Goal: Task Accomplishment & Management: Manage account settings

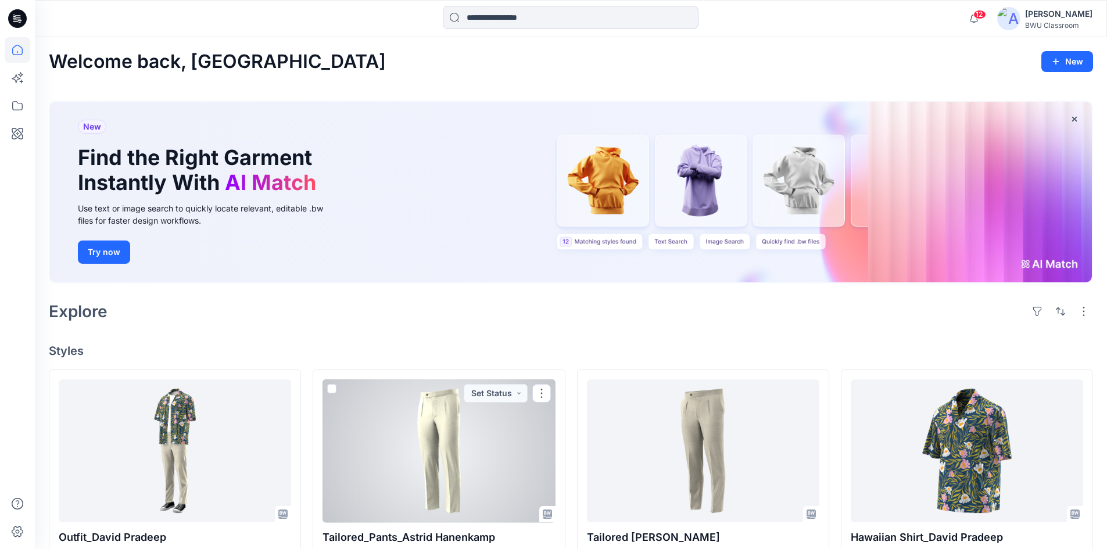
scroll to position [217, 0]
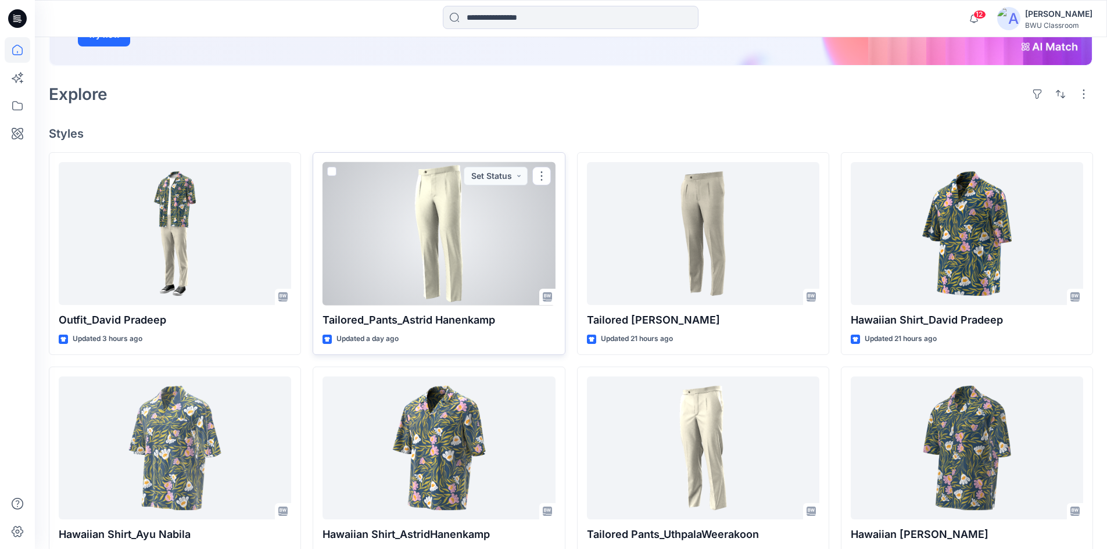
drag, startPoint x: 0, startPoint y: 0, endPoint x: 442, endPoint y: 259, distance: 512.7
click at [442, 259] on div at bounding box center [439, 234] width 233 height 144
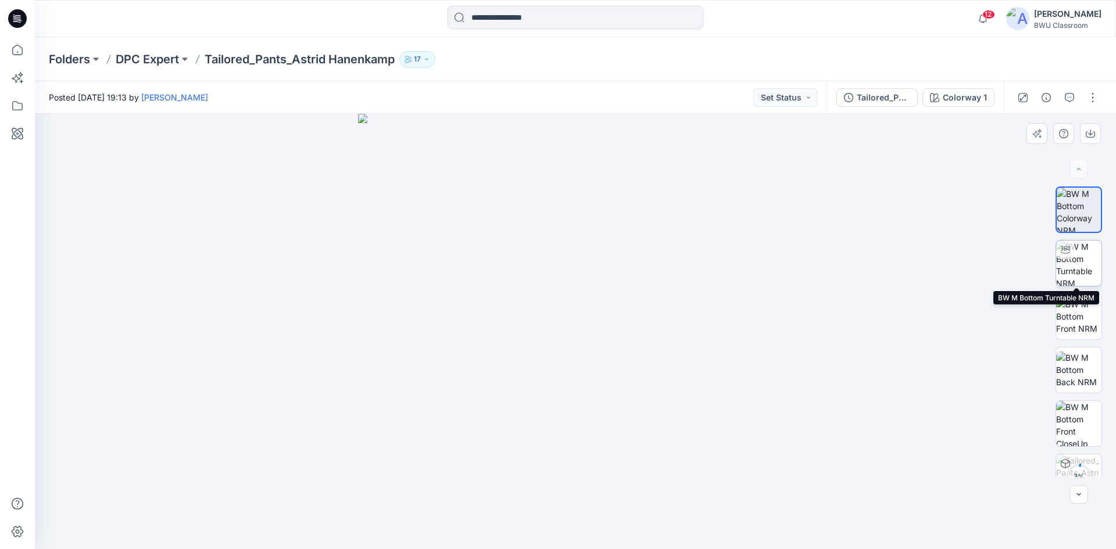
click at [1076, 260] on img at bounding box center [1078, 263] width 45 height 45
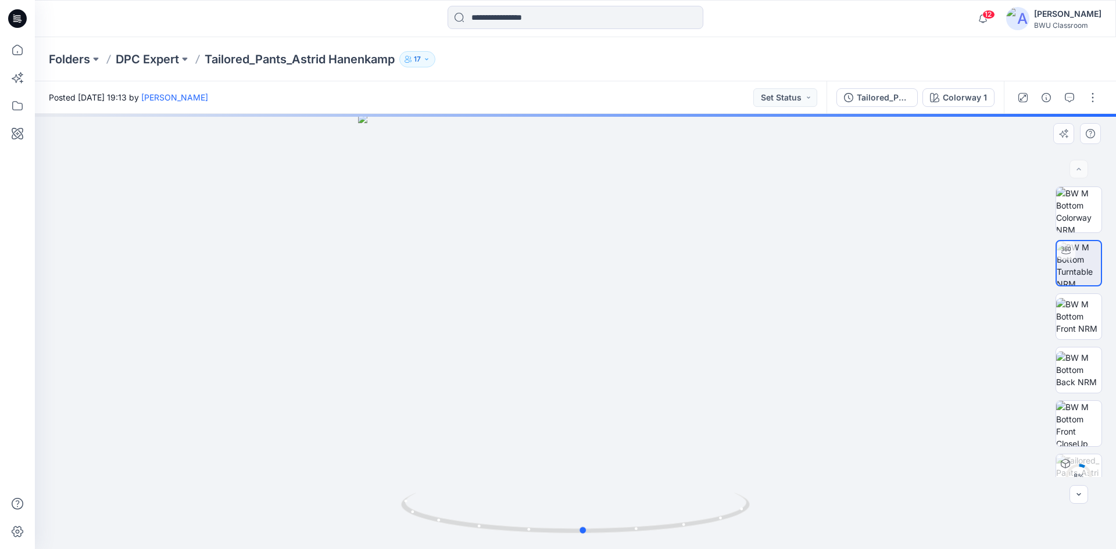
drag, startPoint x: 605, startPoint y: 532, endPoint x: 264, endPoint y: 458, distance: 348.6
click at [264, 458] on div at bounding box center [575, 331] width 1081 height 435
click at [1083, 317] on img at bounding box center [1078, 316] width 45 height 37
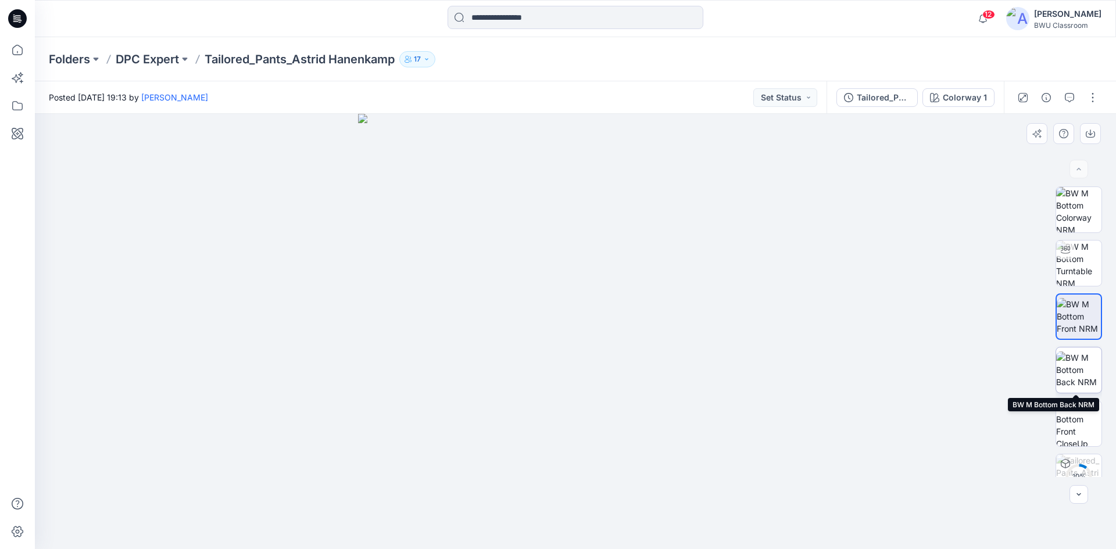
click at [1068, 374] on img at bounding box center [1078, 370] width 45 height 37
click at [159, 60] on p "DPC Expert" at bounding box center [147, 59] width 63 height 16
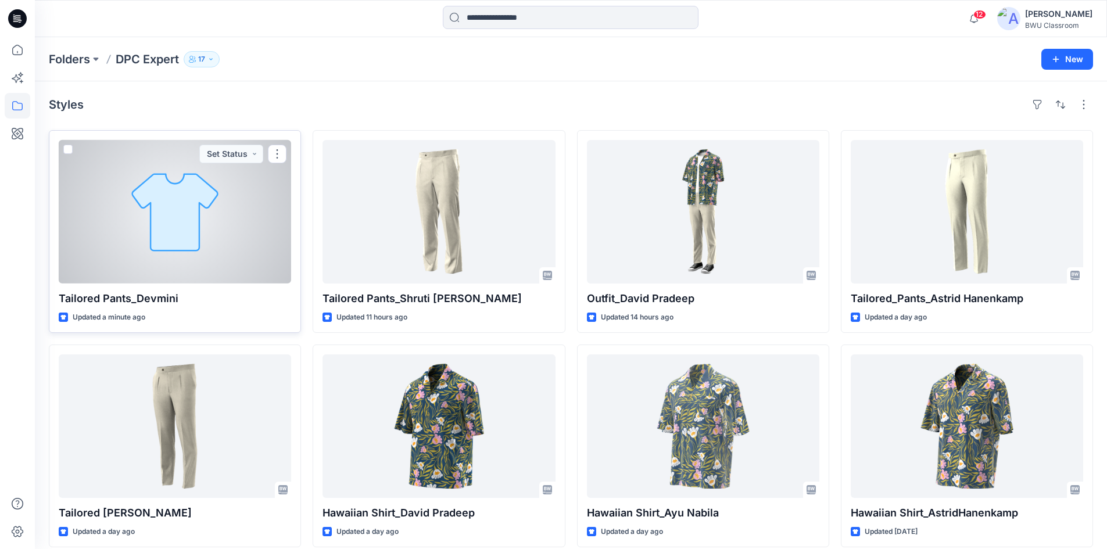
click at [205, 233] on div at bounding box center [175, 212] width 233 height 144
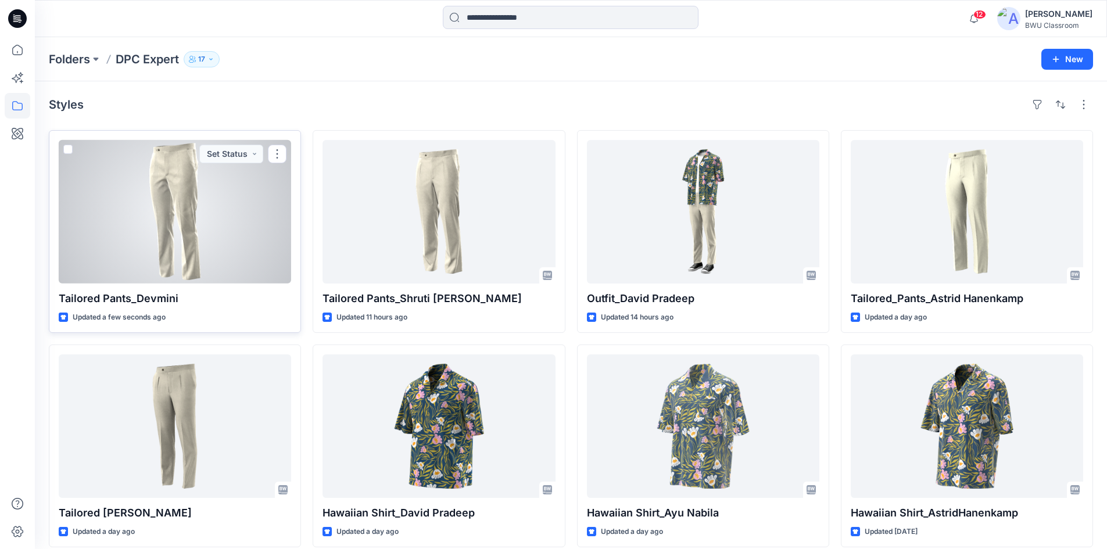
click at [163, 190] on div at bounding box center [175, 212] width 233 height 144
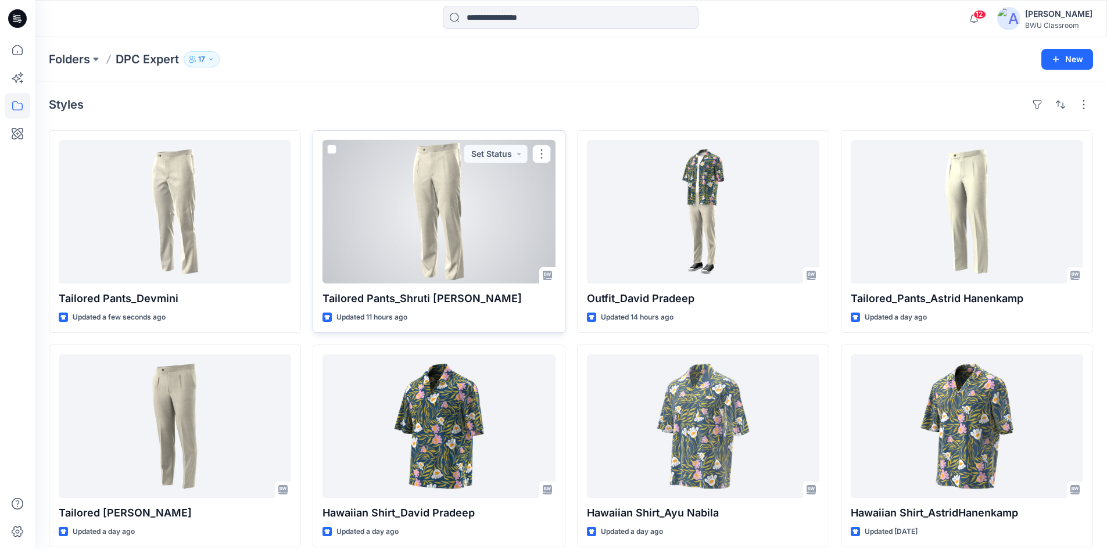
click at [492, 210] on div at bounding box center [439, 212] width 233 height 144
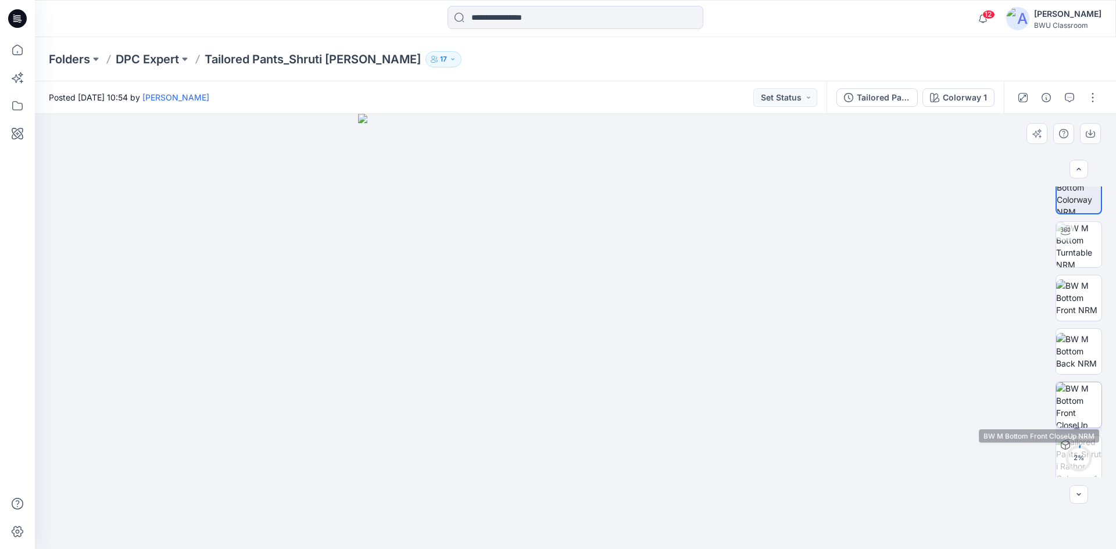
scroll to position [23, 0]
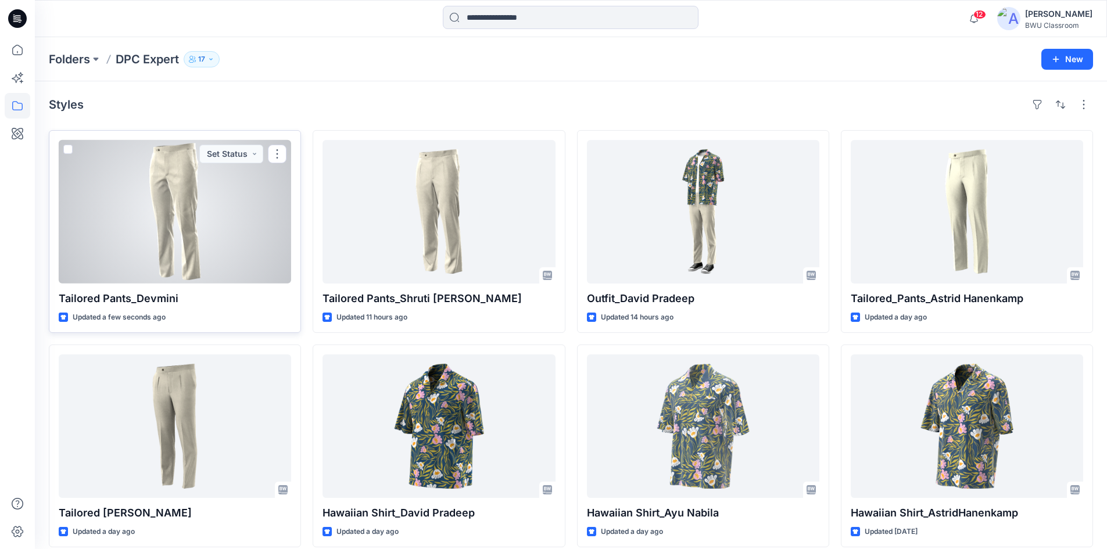
click at [219, 212] on div at bounding box center [175, 212] width 233 height 144
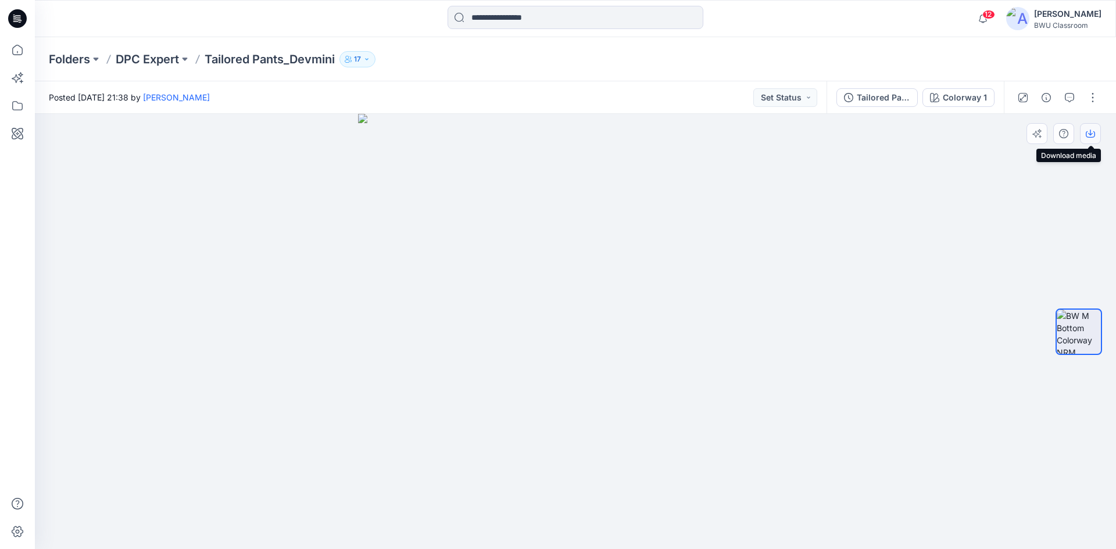
click at [1094, 135] on icon "button" at bounding box center [1090, 134] width 9 height 6
click at [1045, 99] on icon "button" at bounding box center [1046, 97] width 9 height 9
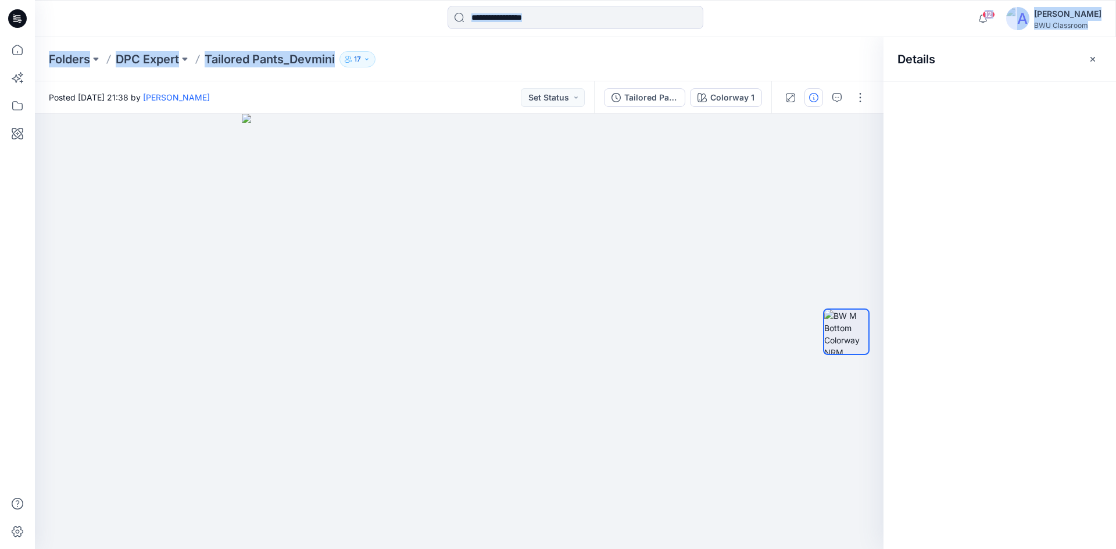
click at [843, 36] on div "12 Notifications Shruti Rathor shared Tailored Pants_Shruti Rathor in DPC Exper…" at bounding box center [558, 274] width 1116 height 549
click at [1094, 59] on icon "button" at bounding box center [1092, 59] width 9 height 9
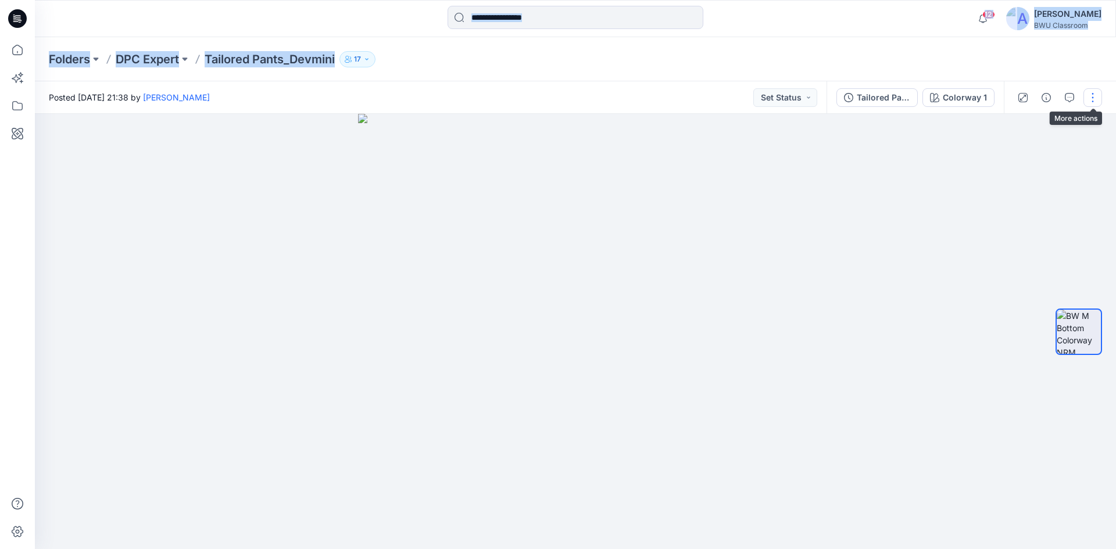
click at [1094, 95] on button "button" at bounding box center [1092, 97] width 19 height 19
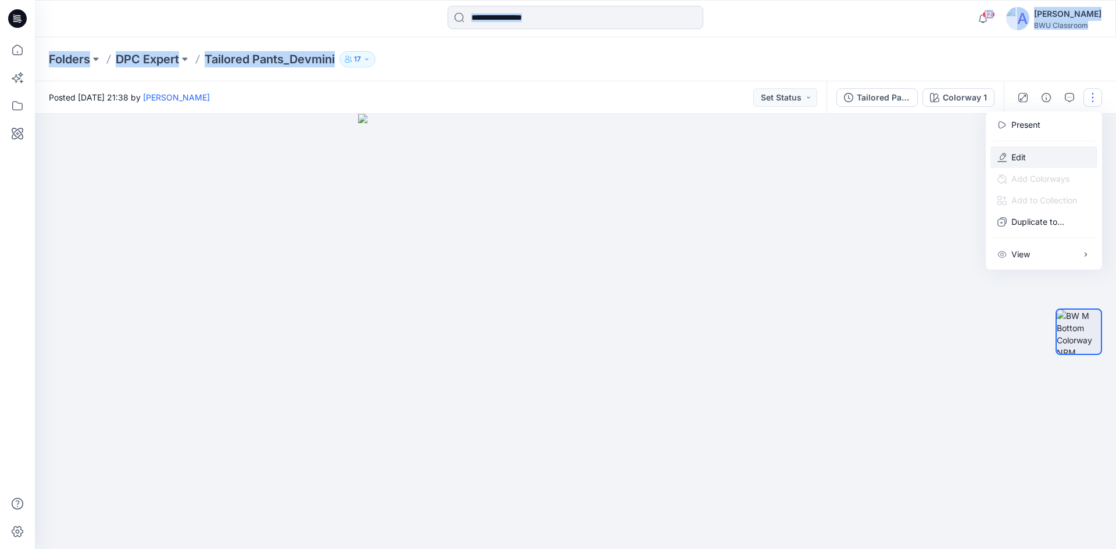
click at [1034, 158] on button "Edit" at bounding box center [1043, 157] width 107 height 22
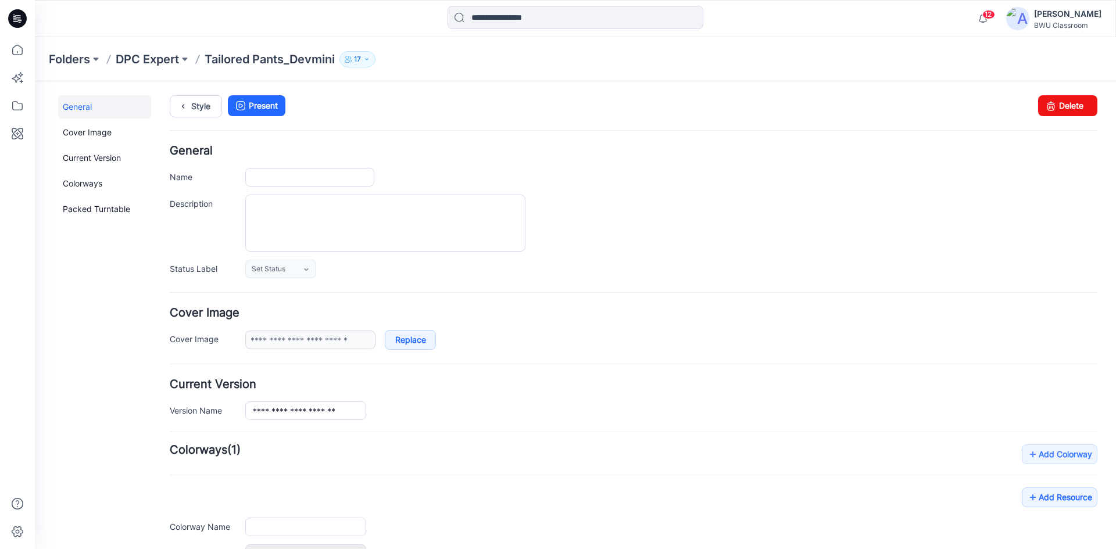
type input "**********"
drag, startPoint x: 1067, startPoint y: 114, endPoint x: 651, endPoint y: 137, distance: 416.8
click at [1067, 114] on link "Delete" at bounding box center [1067, 105] width 59 height 21
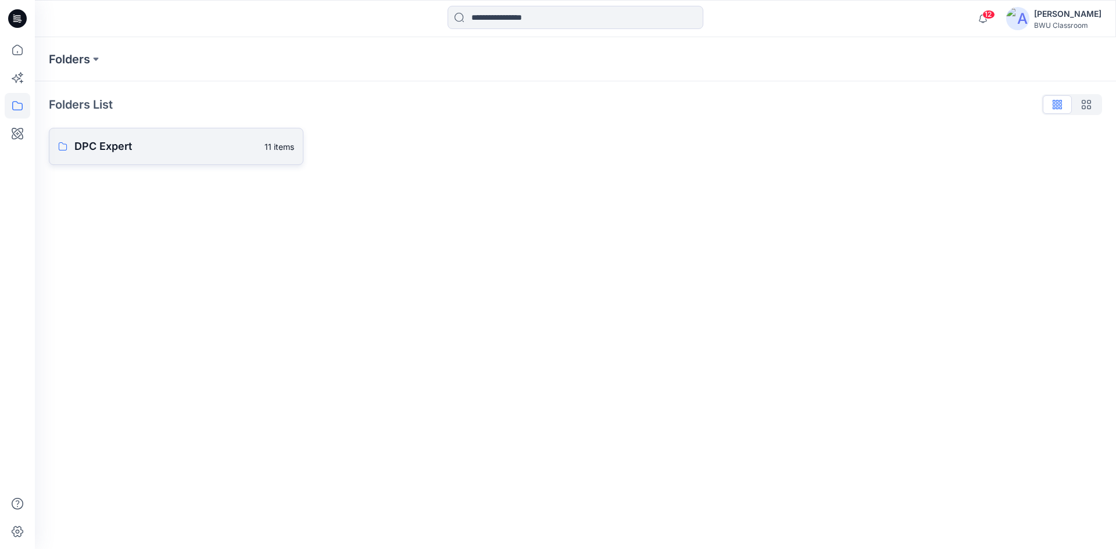
click at [188, 156] on link "DPC Expert 11 items" at bounding box center [176, 146] width 255 height 37
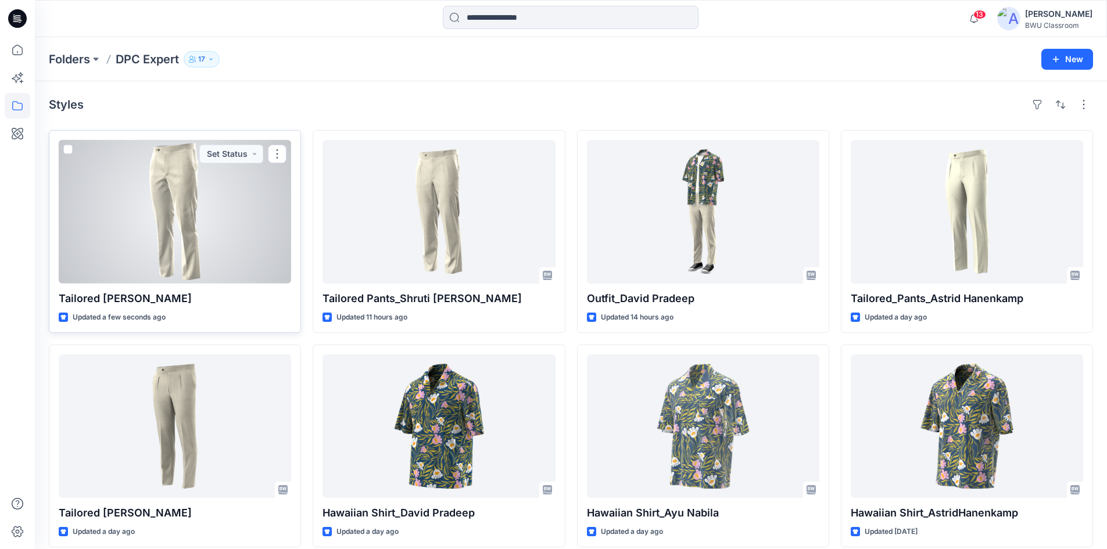
click at [229, 219] on div at bounding box center [175, 212] width 233 height 144
click at [256, 266] on div at bounding box center [175, 212] width 233 height 144
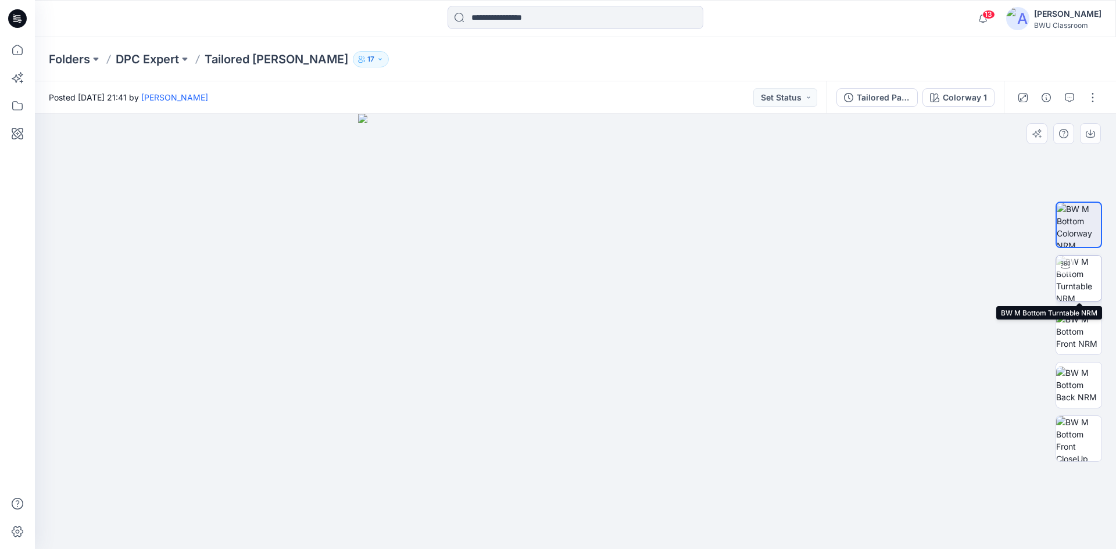
click at [1082, 284] on img at bounding box center [1078, 278] width 45 height 45
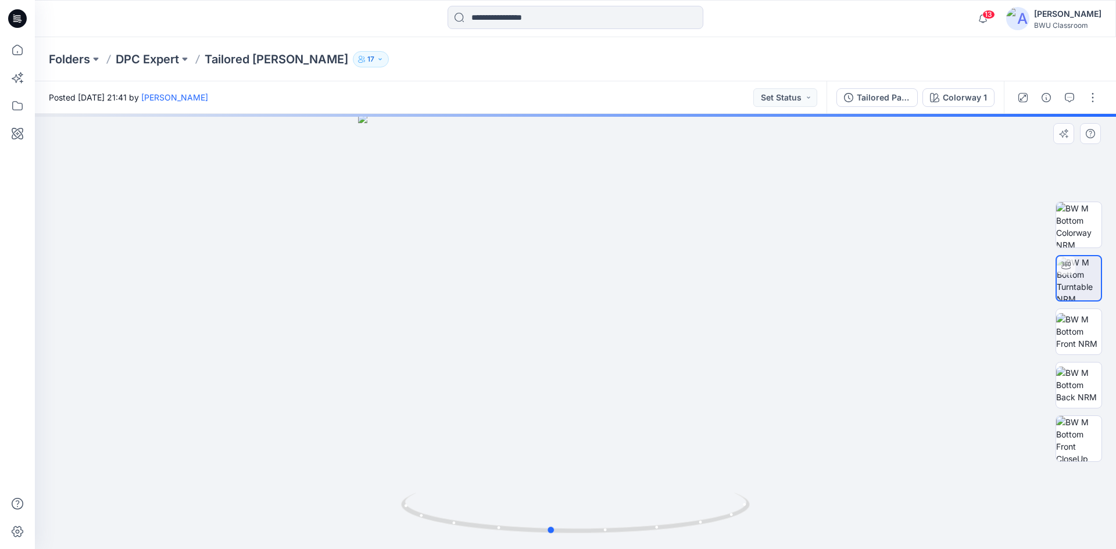
drag, startPoint x: 654, startPoint y: 535, endPoint x: 280, endPoint y: 394, distance: 400.6
click at [280, 394] on div at bounding box center [575, 331] width 1081 height 435
click at [1070, 393] on img at bounding box center [1078, 385] width 45 height 37
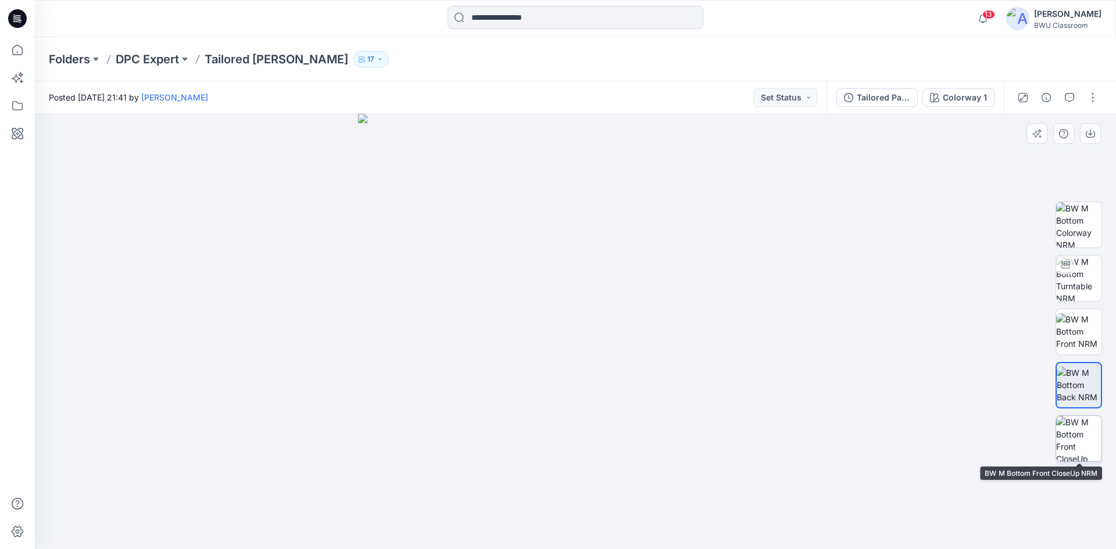
click at [1078, 439] on img at bounding box center [1078, 438] width 45 height 45
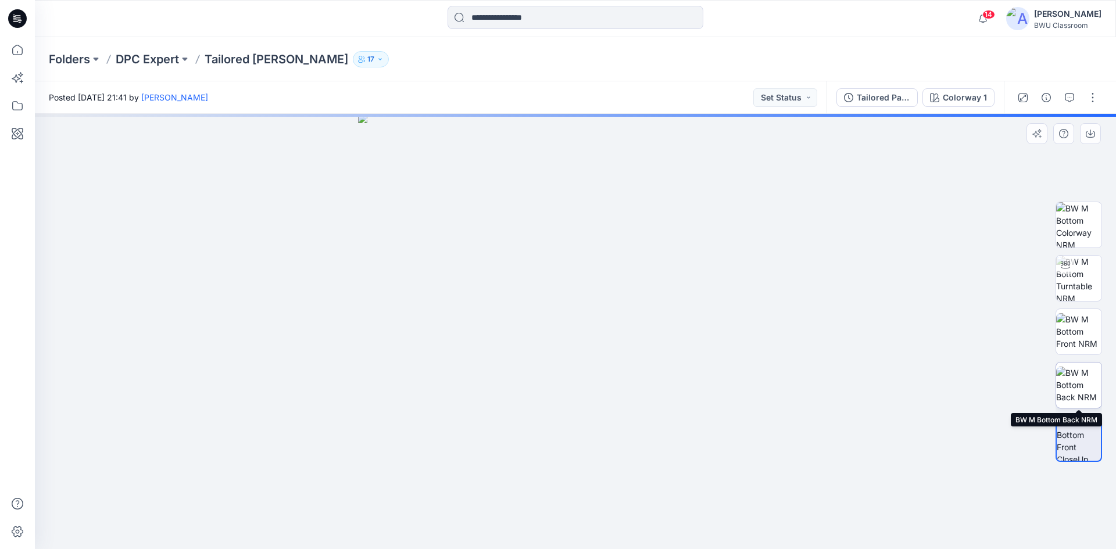
click at [1078, 374] on img at bounding box center [1078, 385] width 45 height 37
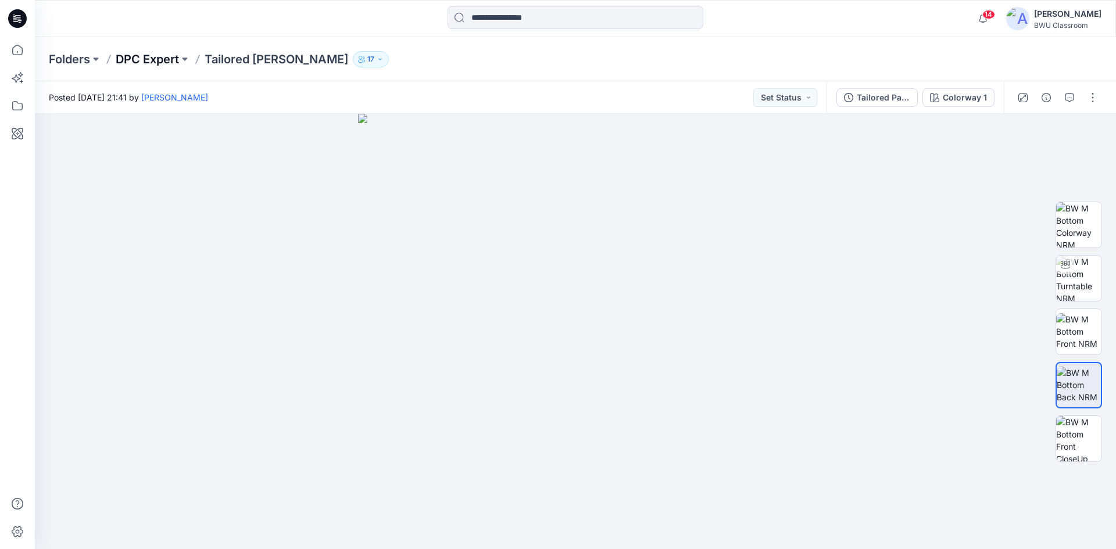
click at [119, 56] on p "DPC Expert" at bounding box center [147, 59] width 63 height 16
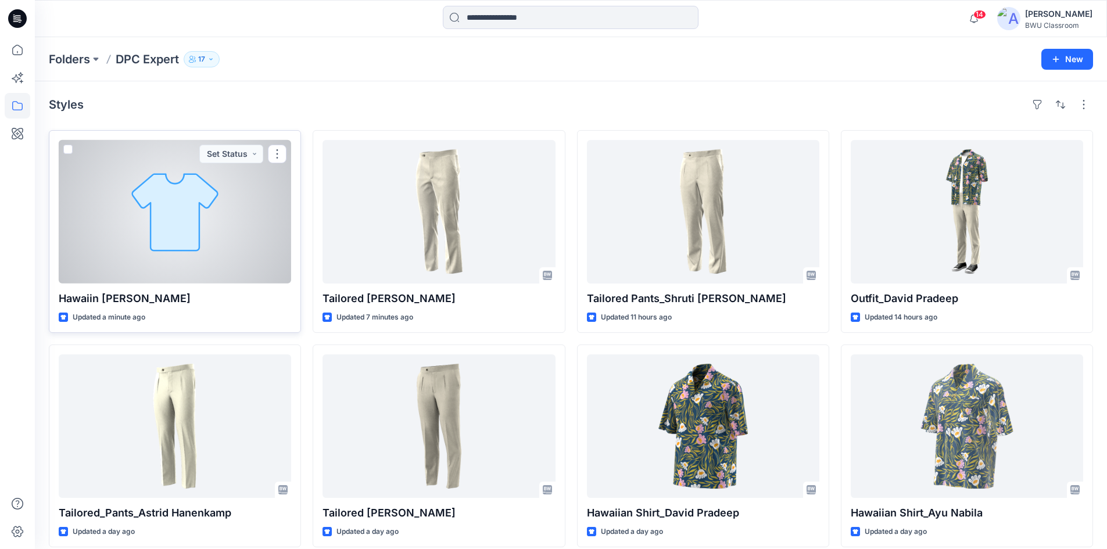
click at [174, 198] on div at bounding box center [175, 212] width 233 height 144
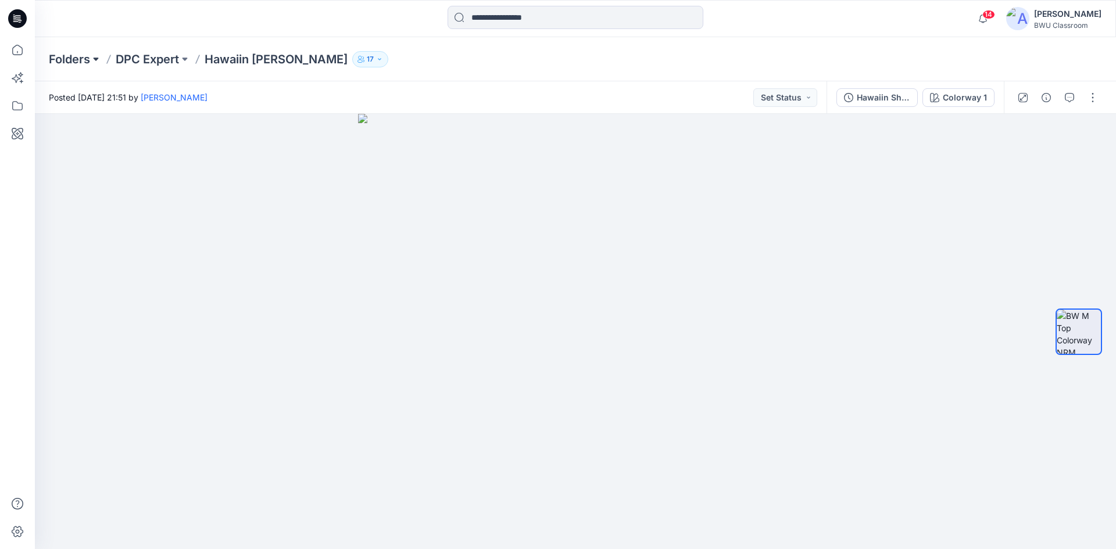
click at [92, 61] on button at bounding box center [96, 59] width 12 height 16
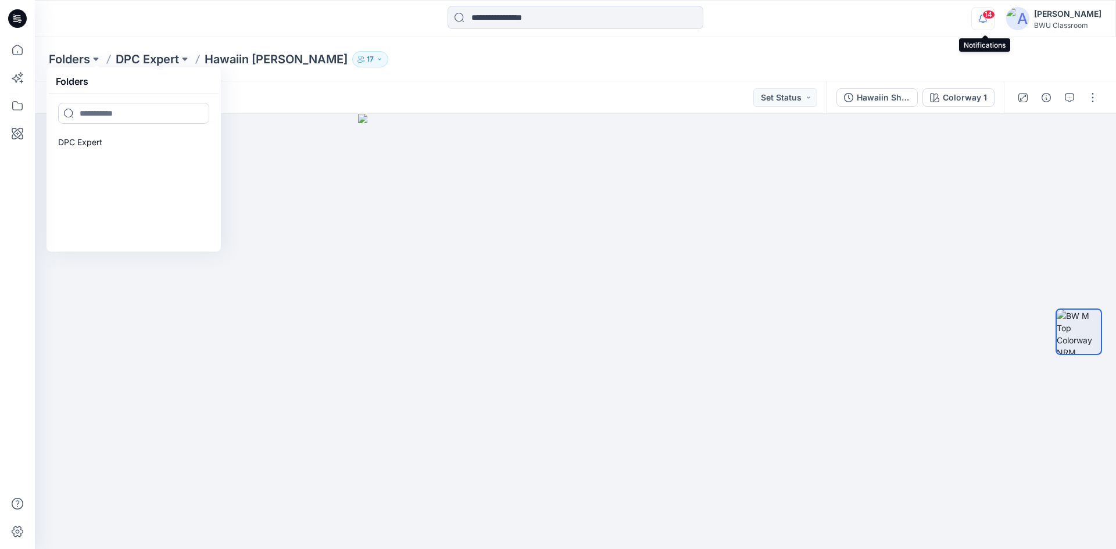
click at [982, 19] on icon "button" at bounding box center [983, 19] width 8 height 8
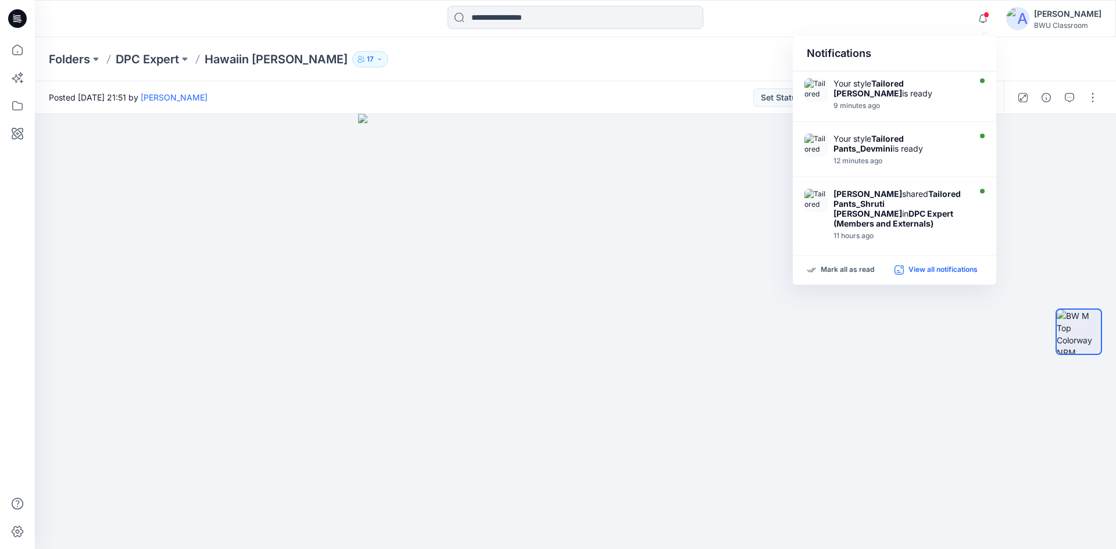
click at [932, 273] on p "View all notifications" at bounding box center [942, 270] width 69 height 10
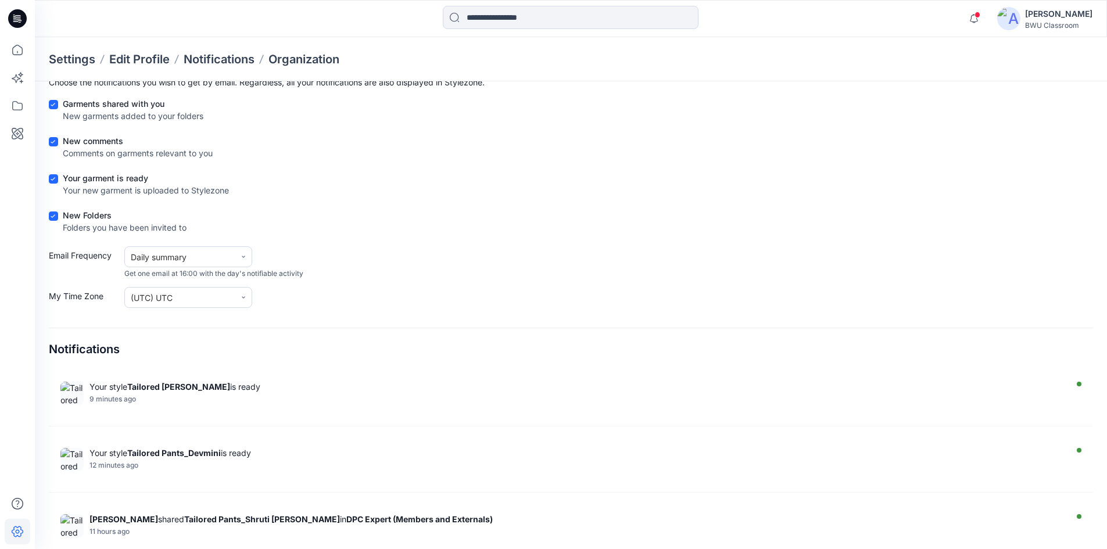
scroll to position [58, 0]
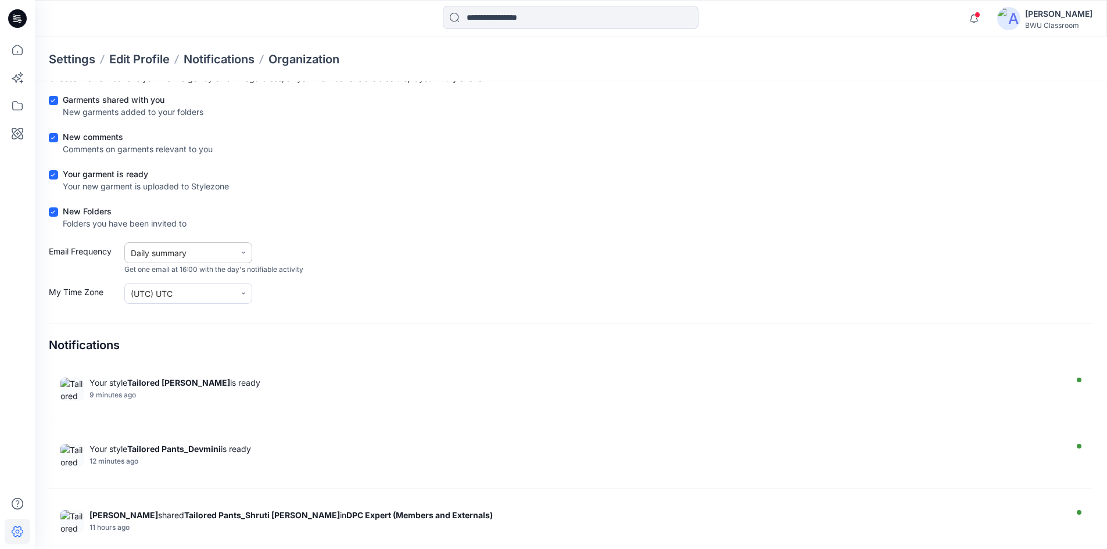
click at [202, 252] on div "Daily summary" at bounding box center [180, 253] width 99 height 12
click at [345, 183] on div "Your garment is ready Your new garment is uploaded to Stylezone" at bounding box center [571, 182] width 1045 height 29
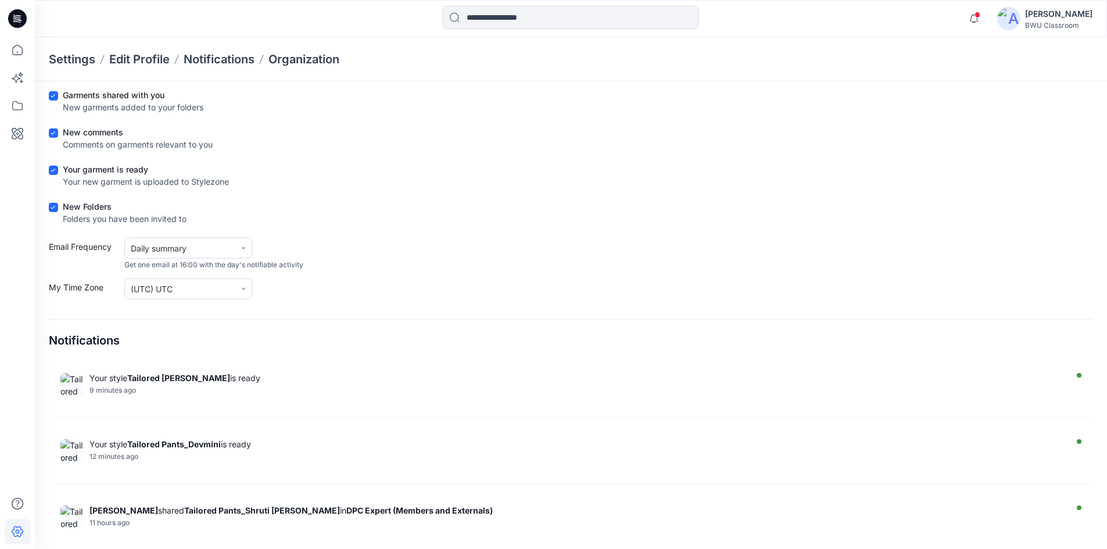
scroll to position [68, 0]
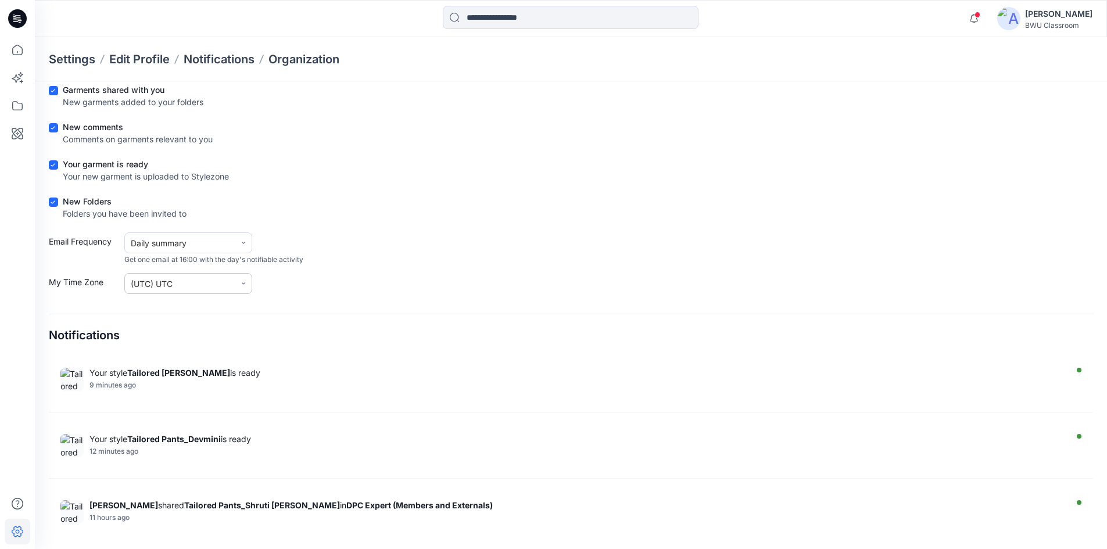
click at [177, 282] on input "text" at bounding box center [185, 284] width 91 height 12
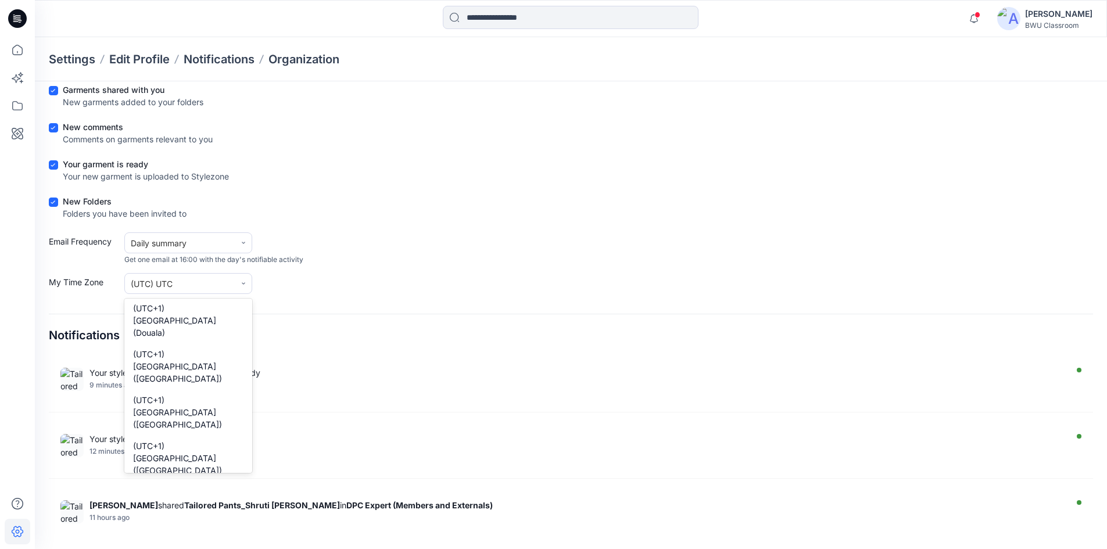
scroll to position [8607, 0]
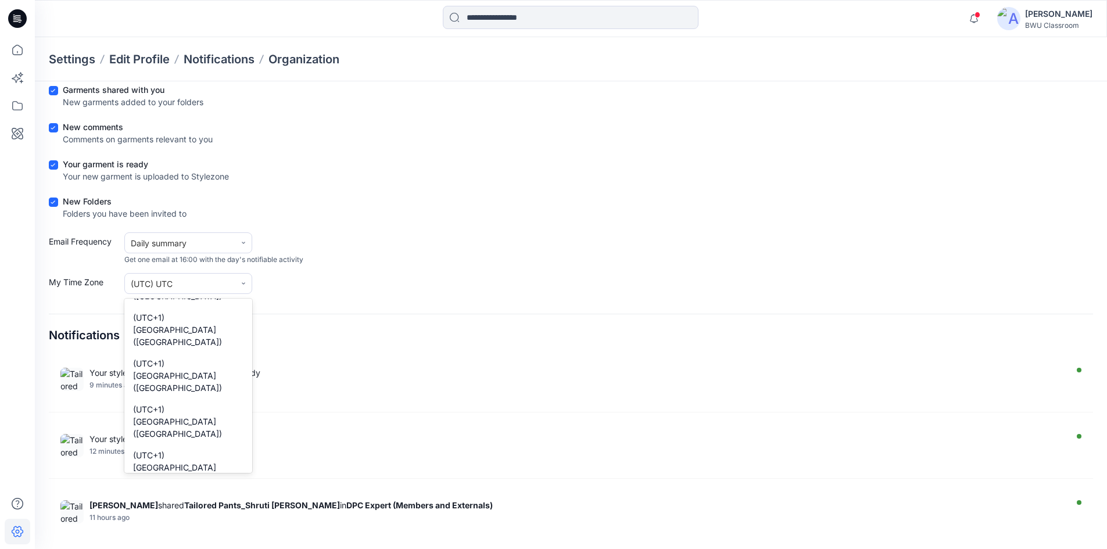
click at [406, 169] on div "Your garment is ready Your new garment is uploaded to Stylezone" at bounding box center [571, 172] width 1045 height 29
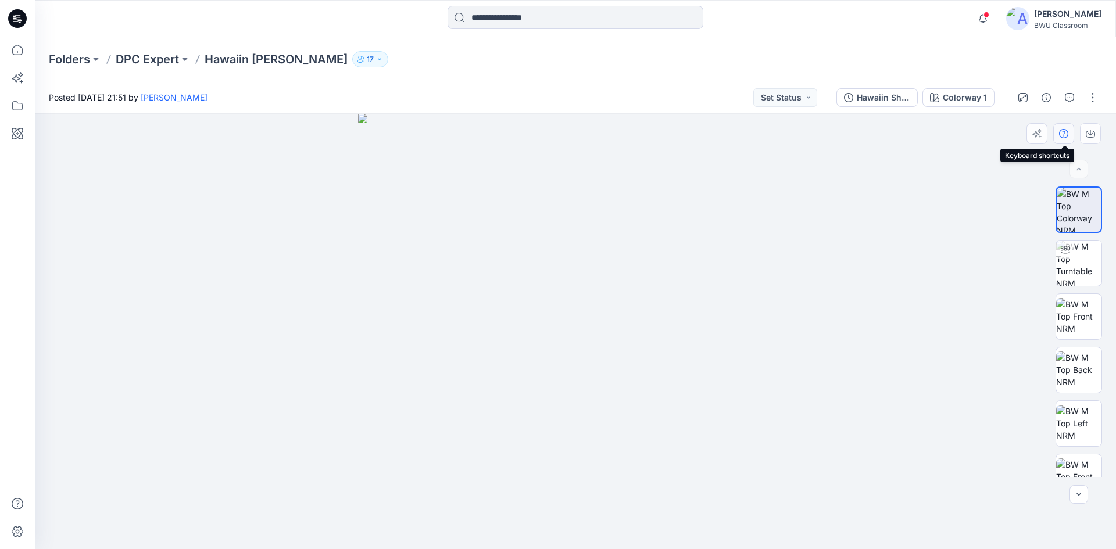
click at [1064, 136] on icon "button" at bounding box center [1063, 133] width 9 height 9
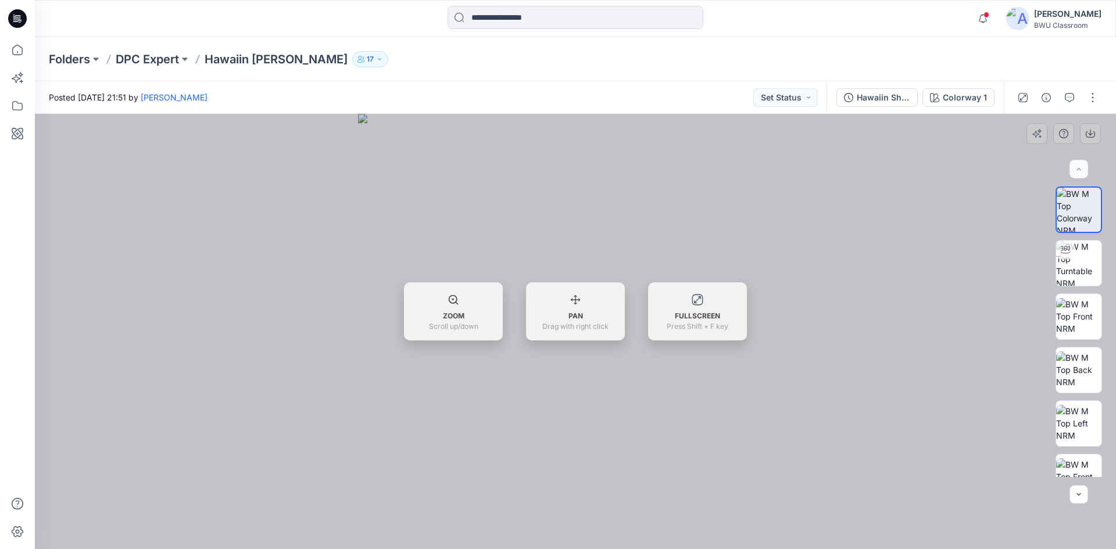
click at [746, 219] on div at bounding box center [575, 331] width 1081 height 435
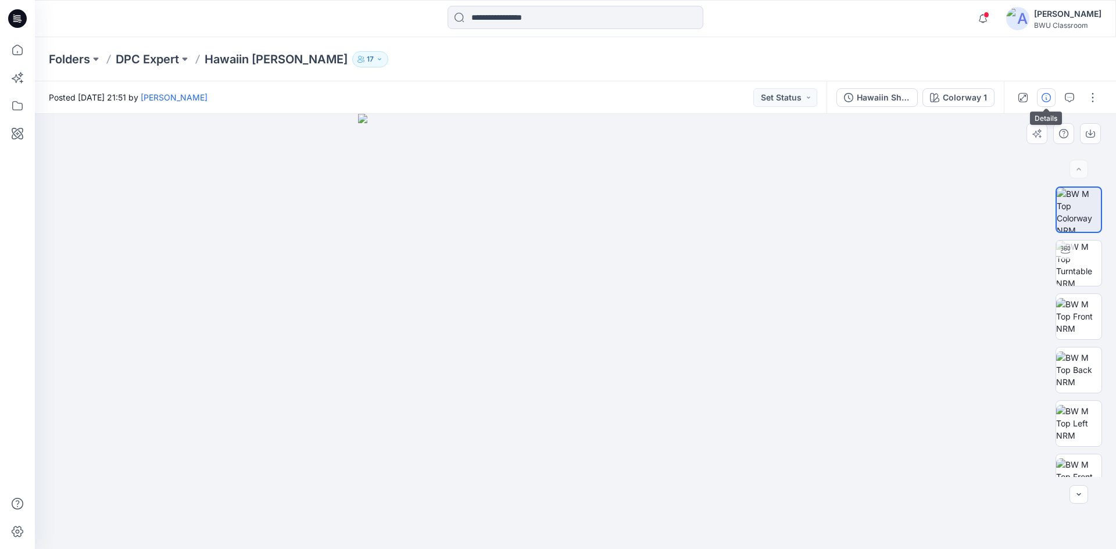
click at [1045, 96] on icon "button" at bounding box center [1046, 97] width 9 height 9
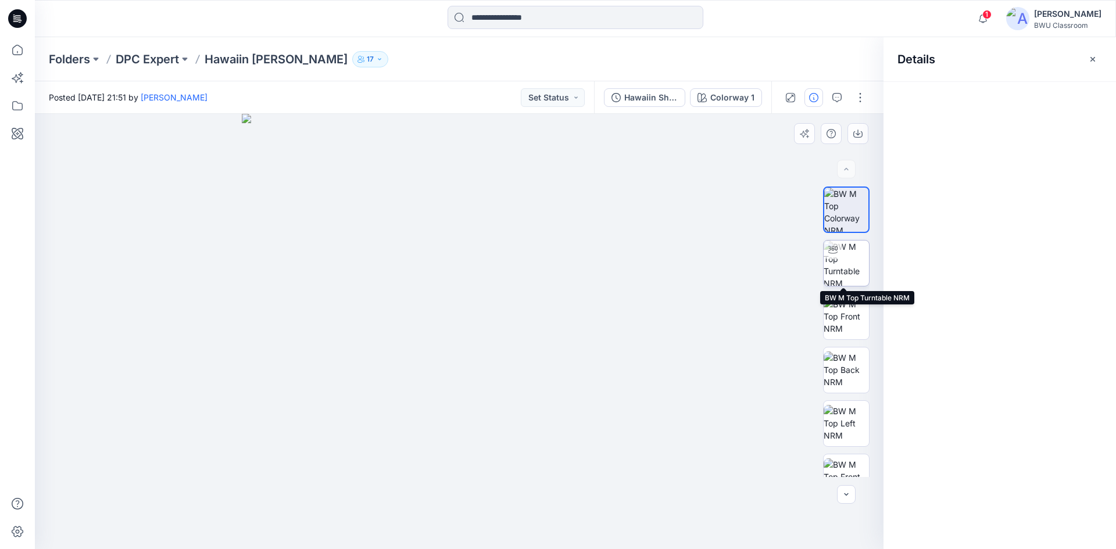
click at [845, 264] on img at bounding box center [846, 263] width 45 height 45
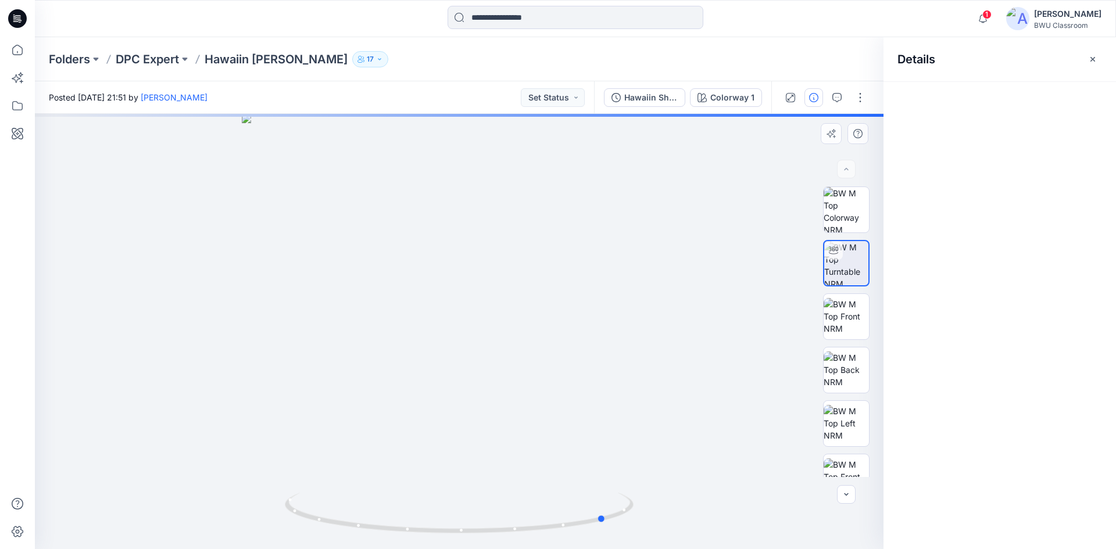
drag, startPoint x: 581, startPoint y: 426, endPoint x: 348, endPoint y: 399, distance: 234.0
click at [350, 400] on div at bounding box center [459, 331] width 849 height 435
drag, startPoint x: 495, startPoint y: 399, endPoint x: 378, endPoint y: 389, distance: 116.7
click at [399, 395] on div at bounding box center [459, 331] width 849 height 435
click at [152, 62] on p "DPC Expert" at bounding box center [147, 59] width 63 height 16
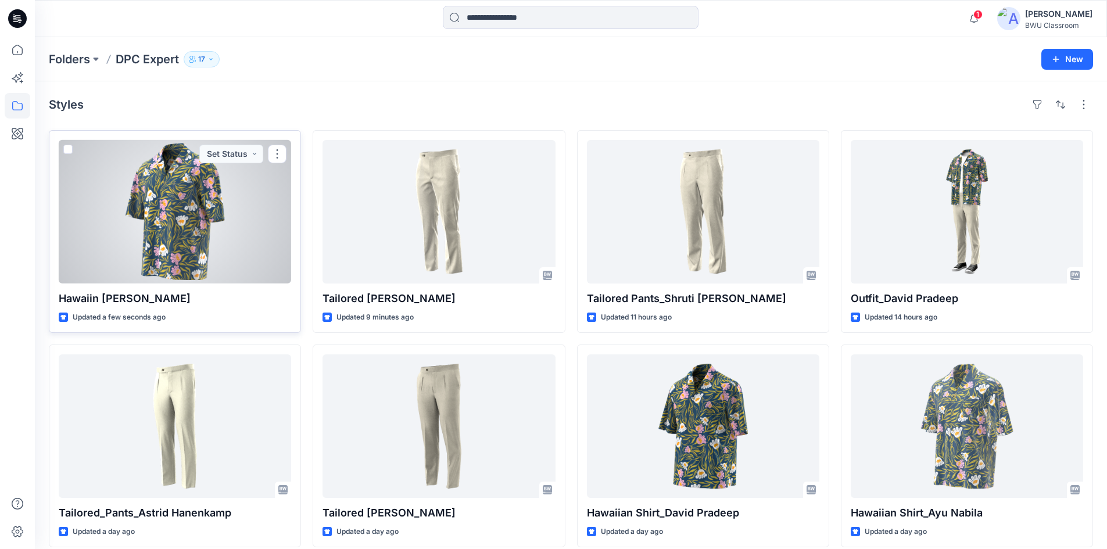
click at [233, 252] on div at bounding box center [175, 212] width 233 height 144
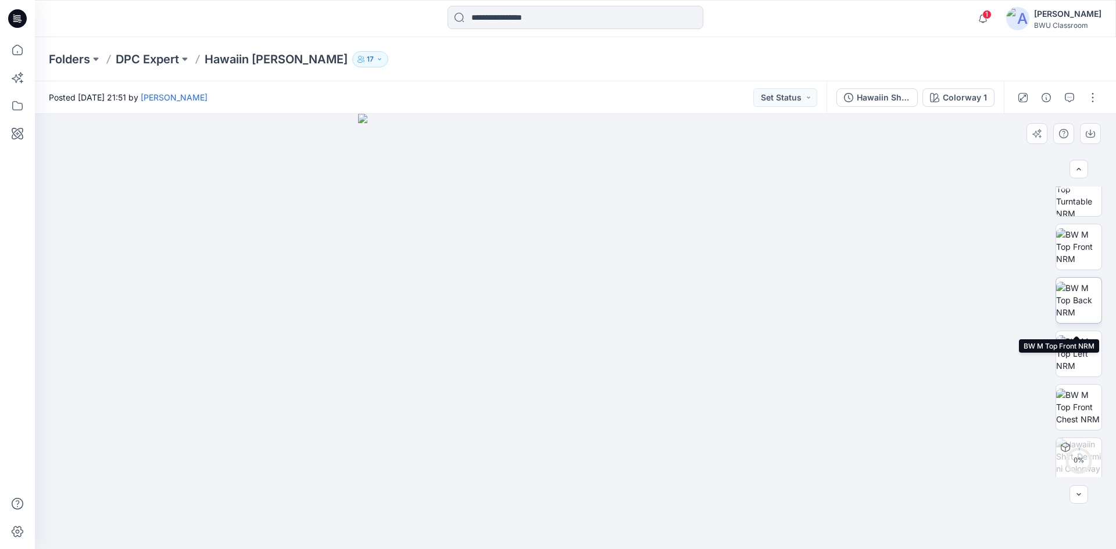
scroll to position [77, 0]
click at [168, 61] on p "DPC Expert" at bounding box center [147, 59] width 63 height 16
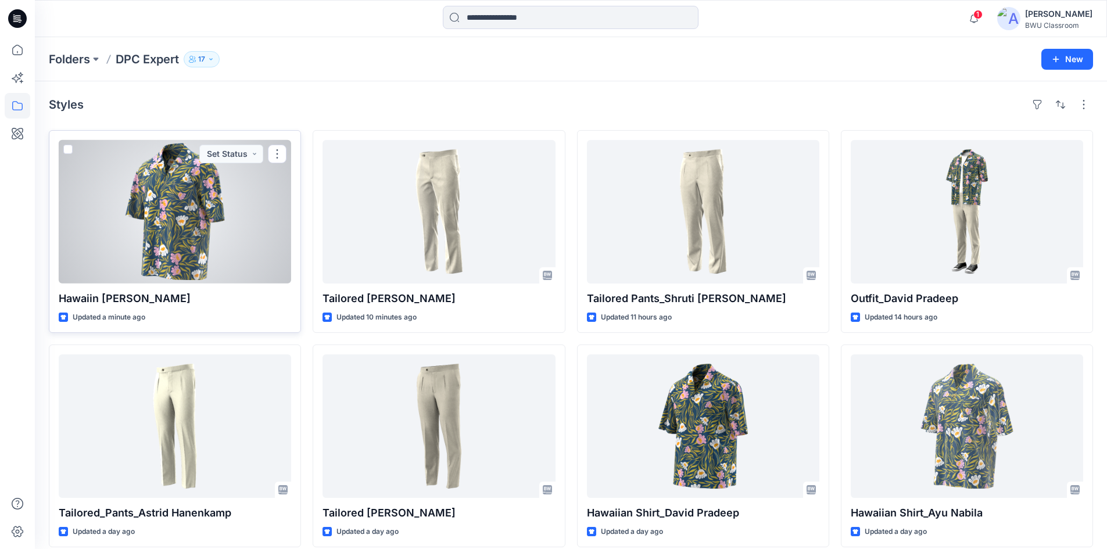
click at [217, 210] on div at bounding box center [175, 212] width 233 height 144
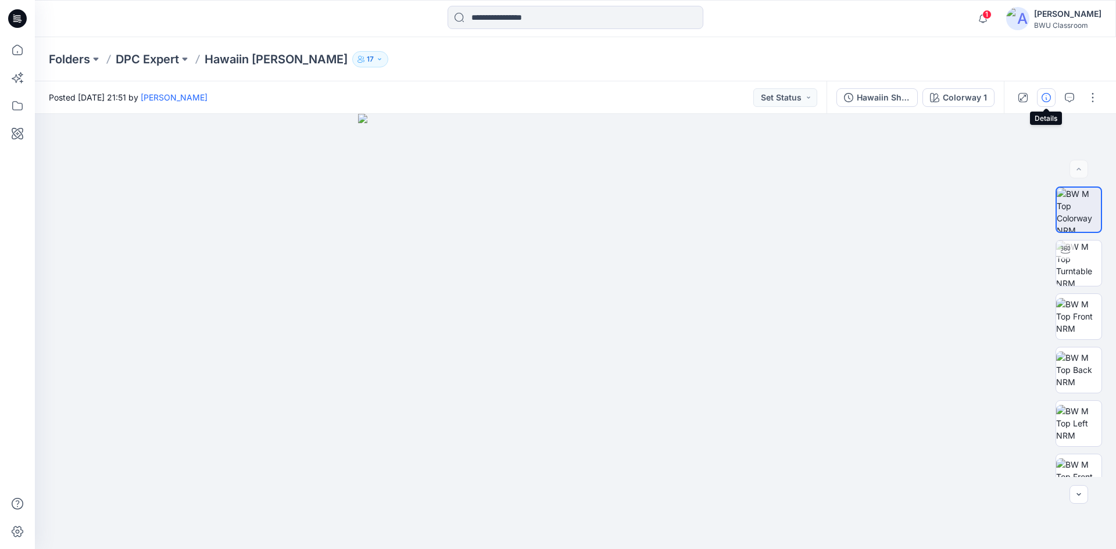
click at [1051, 99] on button "button" at bounding box center [1046, 97] width 19 height 19
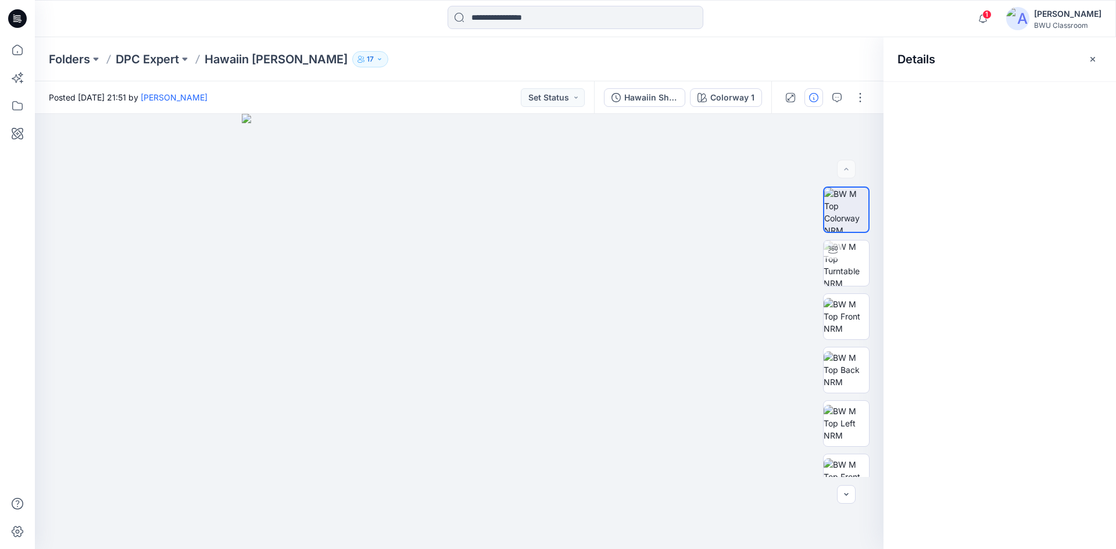
click at [1089, 61] on icon "button" at bounding box center [1092, 59] width 9 height 9
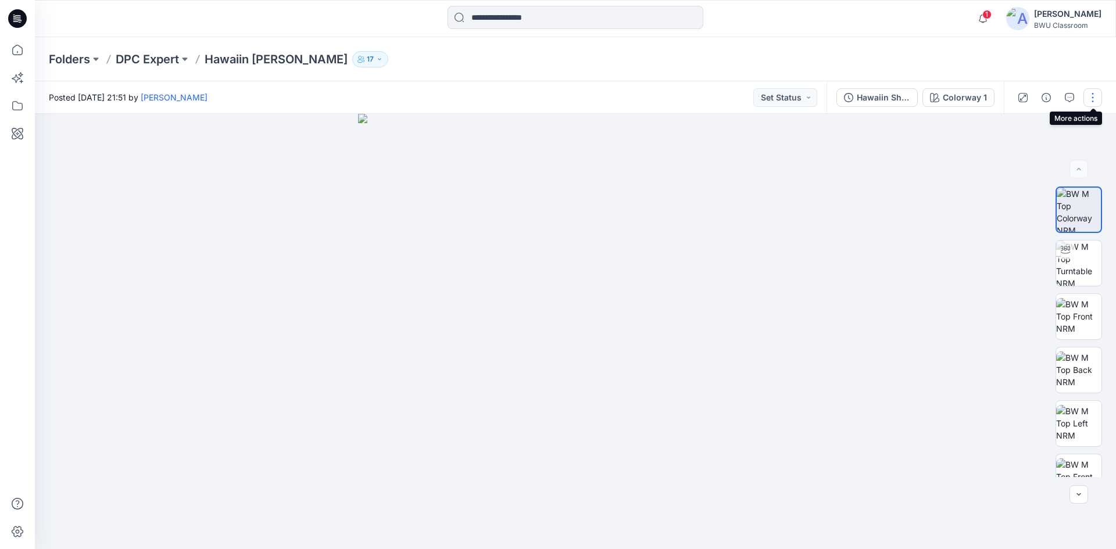
click at [1090, 98] on button "button" at bounding box center [1092, 97] width 19 height 19
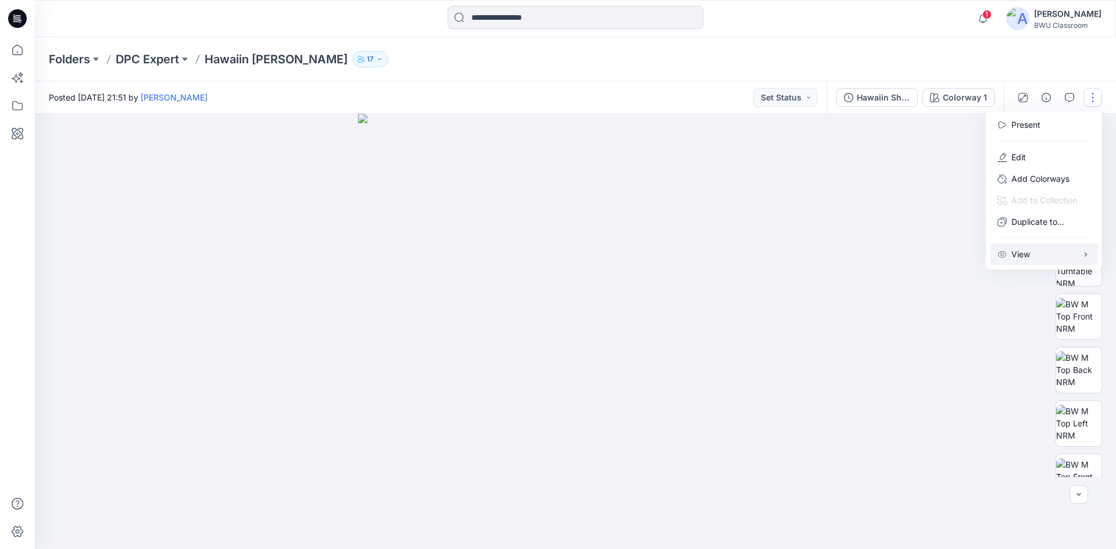
click at [1015, 255] on p "View" at bounding box center [1020, 254] width 19 height 12
click at [1025, 153] on p "Edit" at bounding box center [1018, 157] width 15 height 12
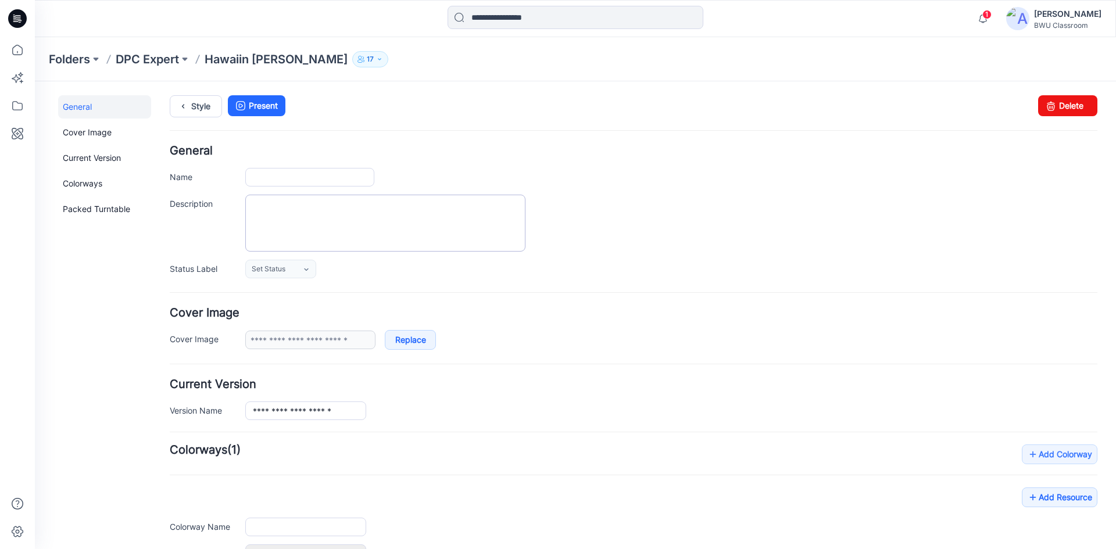
type input "**********"
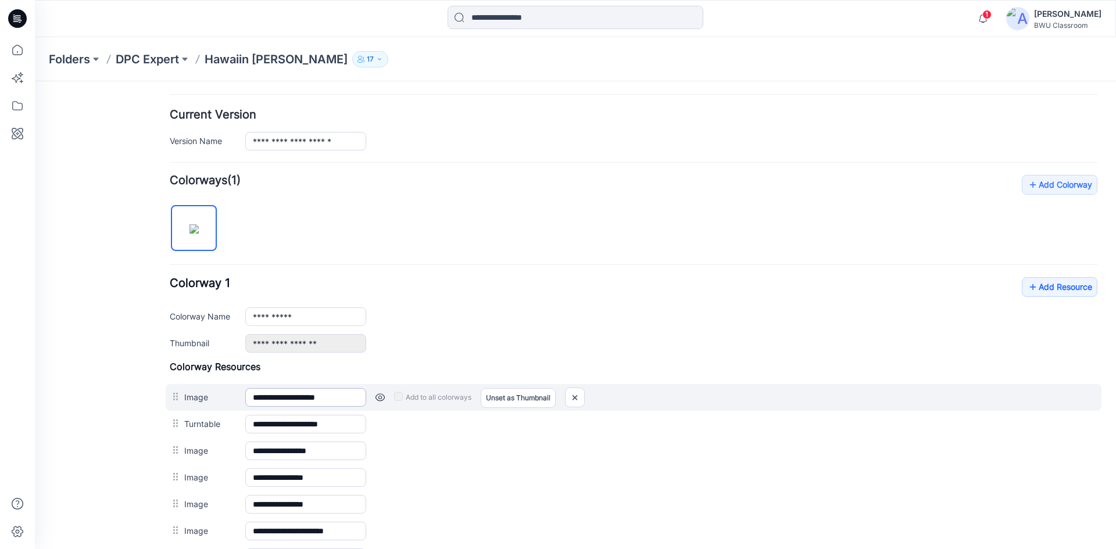
scroll to position [251, 0]
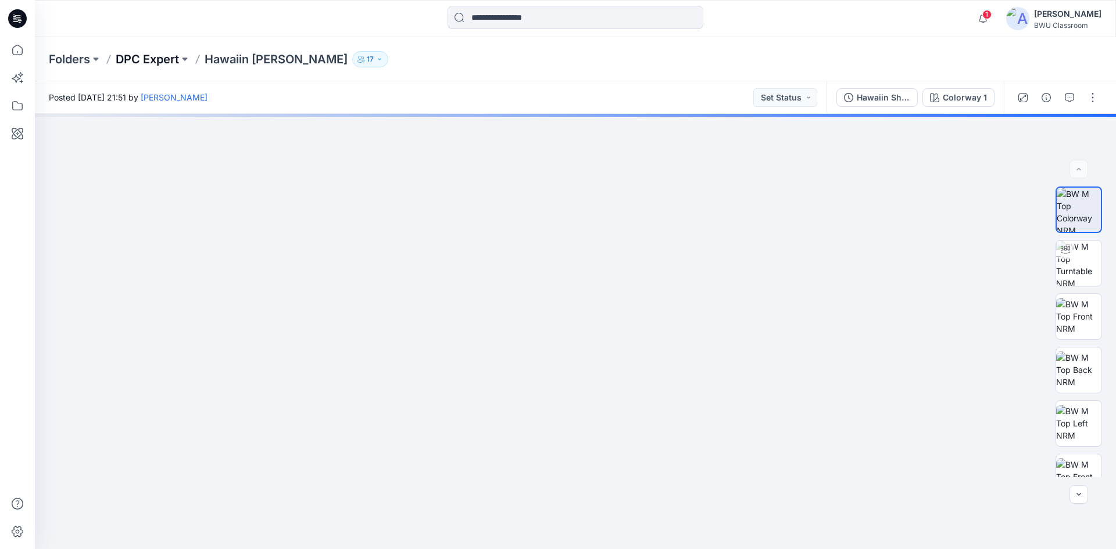
click at [154, 59] on p "DPC Expert" at bounding box center [147, 59] width 63 height 16
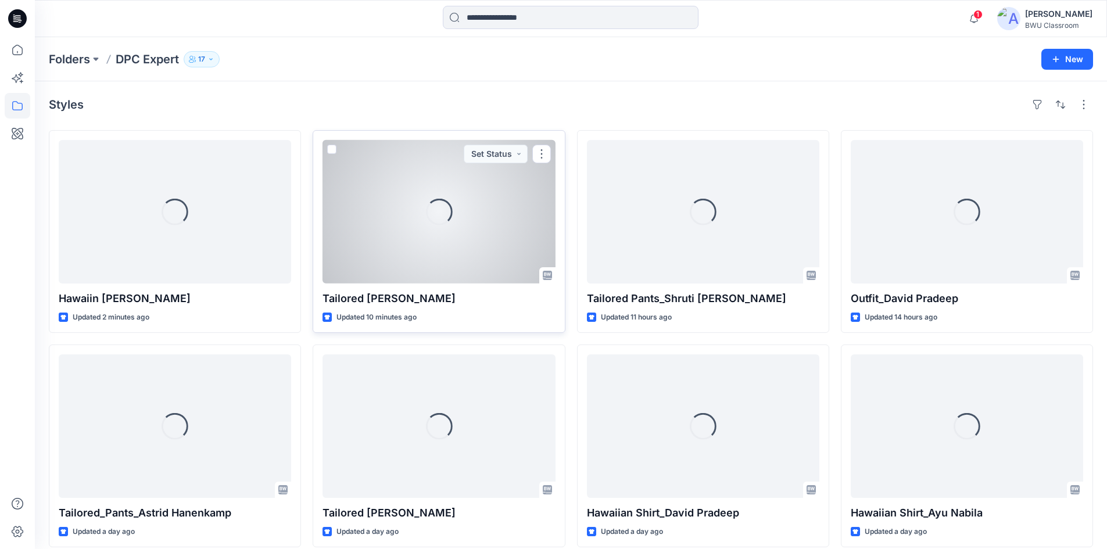
click at [380, 228] on div "Loading..." at bounding box center [439, 212] width 233 height 144
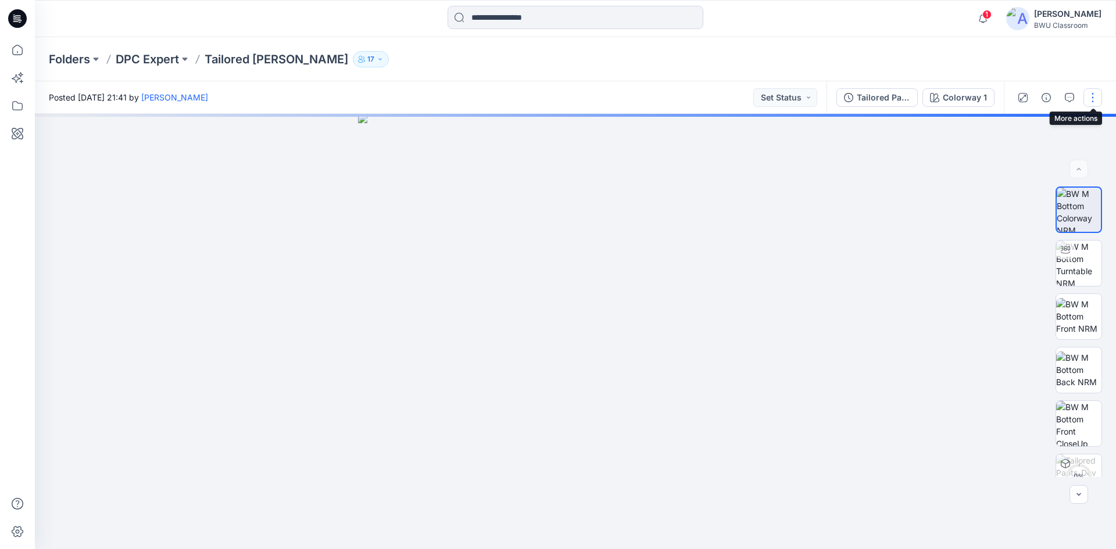
click at [1092, 101] on button "button" at bounding box center [1092, 97] width 19 height 19
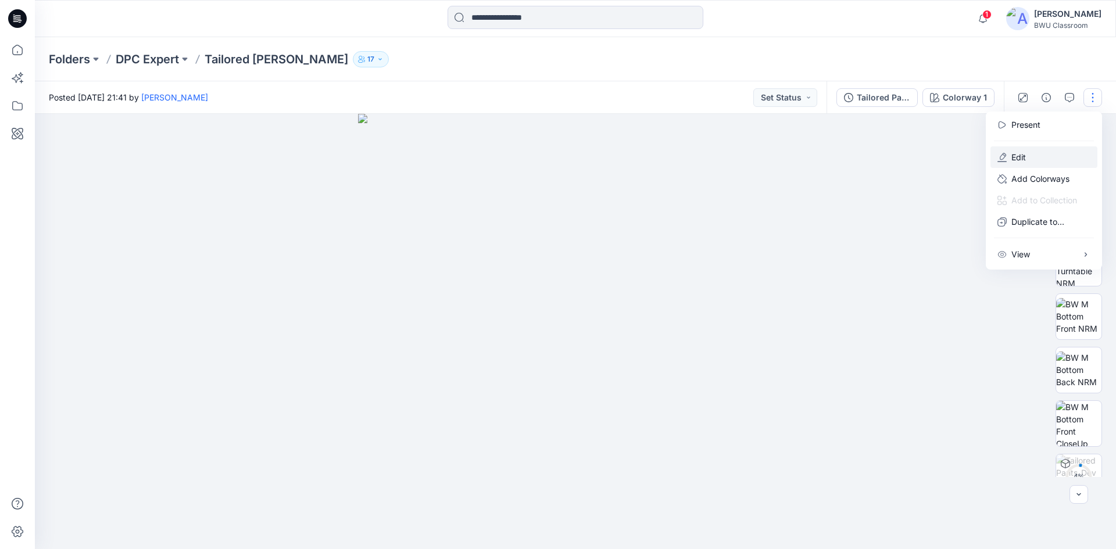
click at [1040, 155] on button "Edit" at bounding box center [1043, 157] width 107 height 22
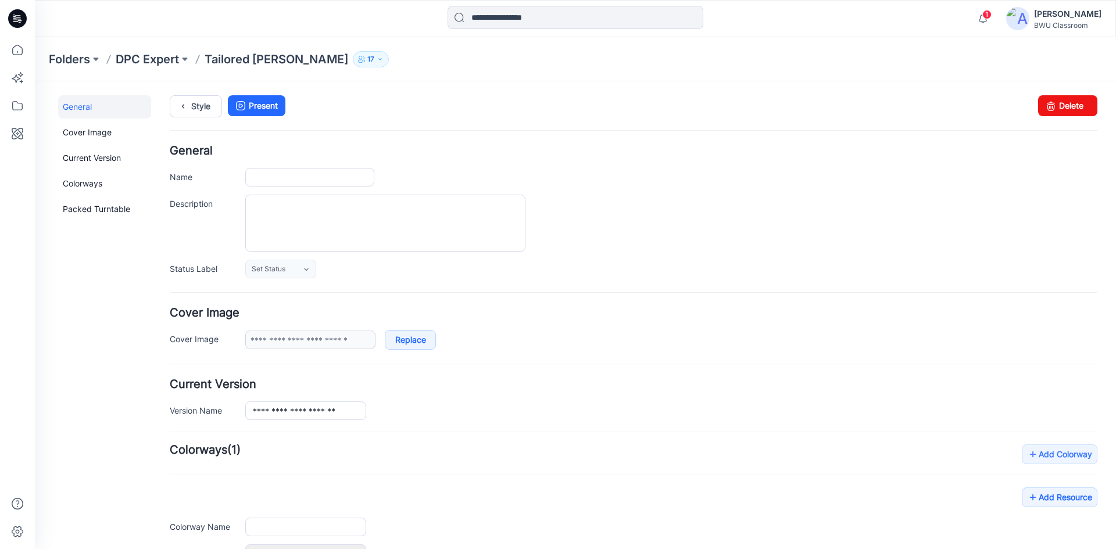
type input "**********"
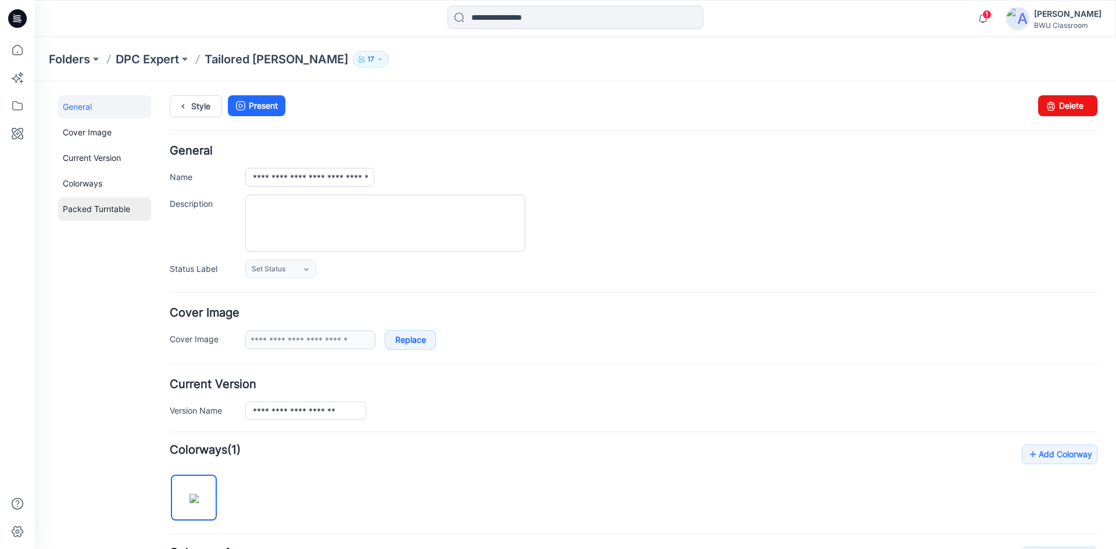
click at [77, 205] on link "Packed Turntable" at bounding box center [104, 209] width 93 height 23
click at [84, 113] on link "General" at bounding box center [104, 106] width 93 height 23
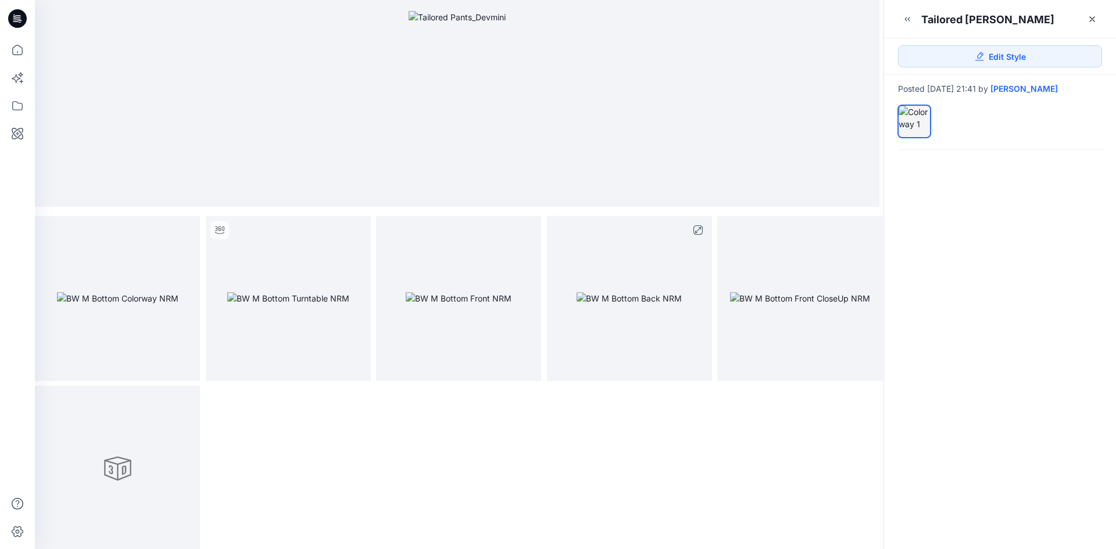
scroll to position [174, 0]
click at [153, 448] on div at bounding box center [117, 466] width 165 height 165
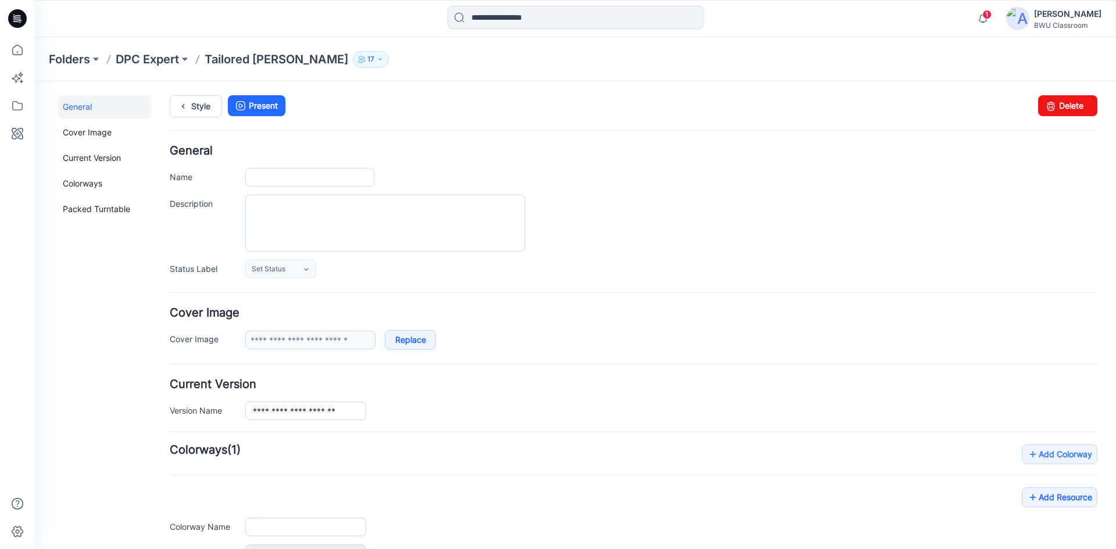
type input "**********"
click at [143, 61] on p "DPC Expert" at bounding box center [147, 59] width 63 height 16
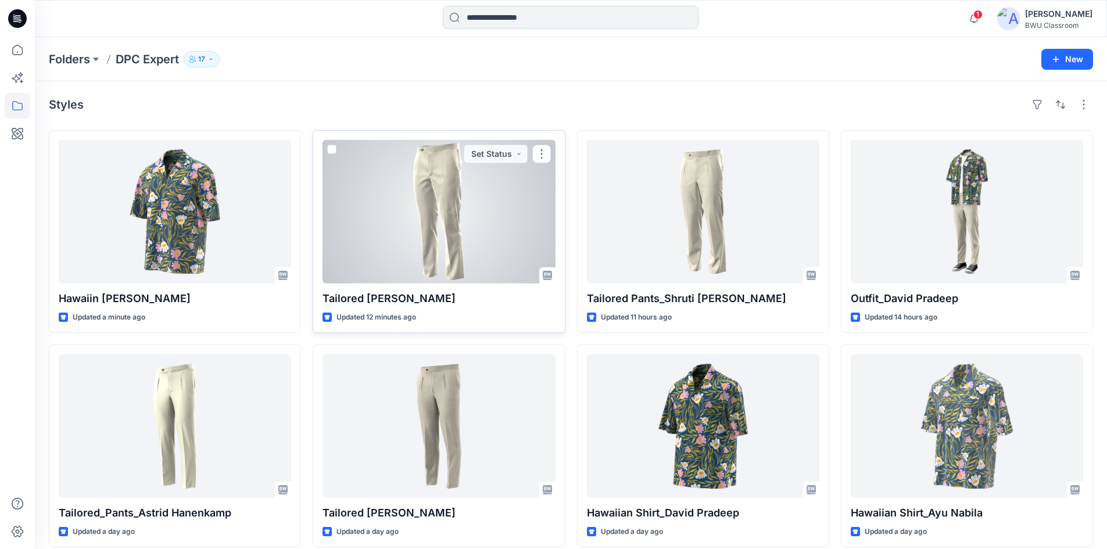
click at [489, 267] on div at bounding box center [439, 212] width 233 height 144
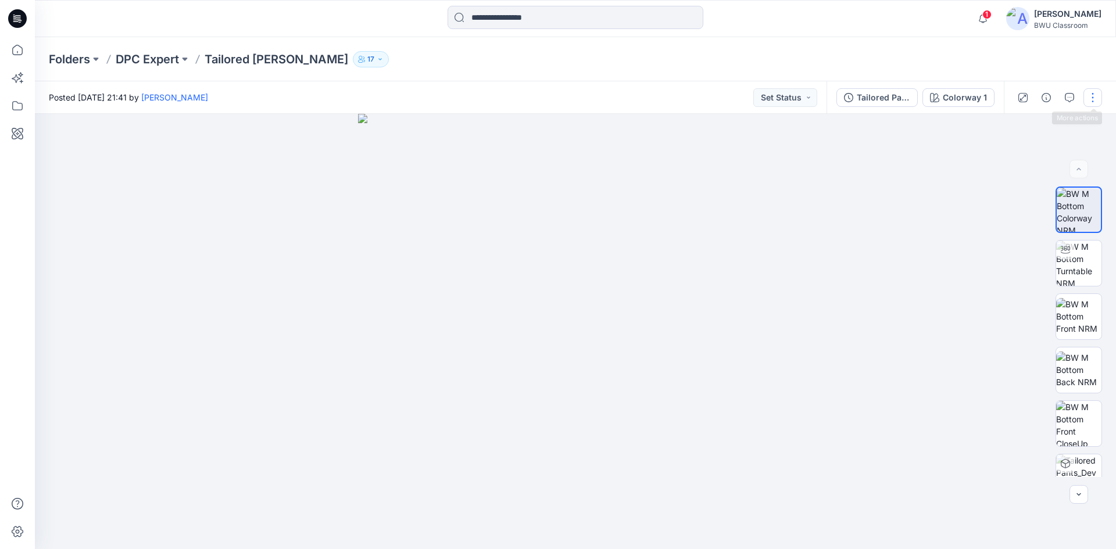
click at [1087, 91] on button "button" at bounding box center [1092, 97] width 19 height 19
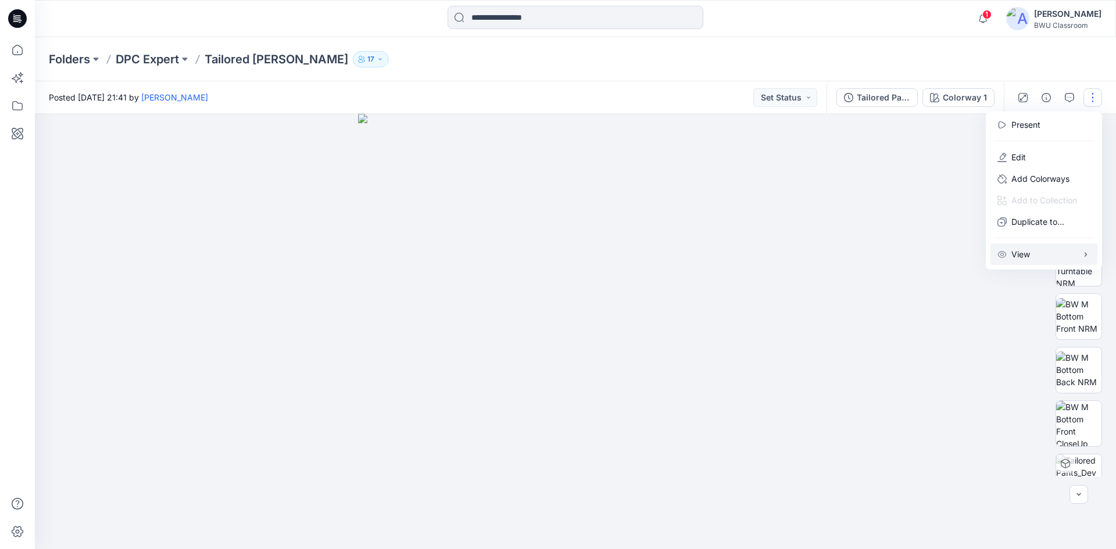
click at [1029, 258] on p "View" at bounding box center [1020, 254] width 19 height 12
click at [1024, 119] on p "Present" at bounding box center [1025, 125] width 29 height 12
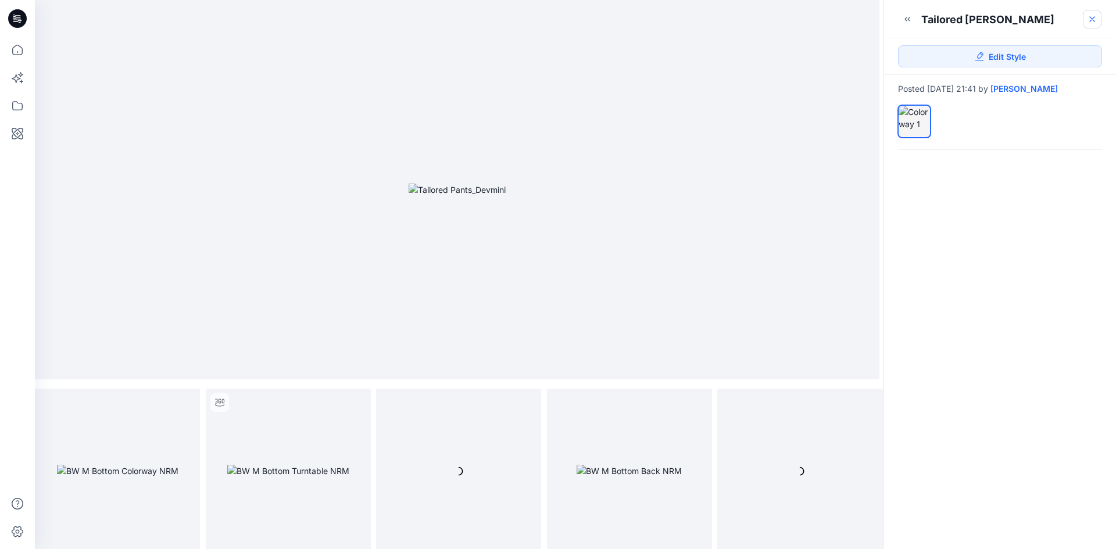
click at [1093, 19] on link at bounding box center [1092, 19] width 19 height 19
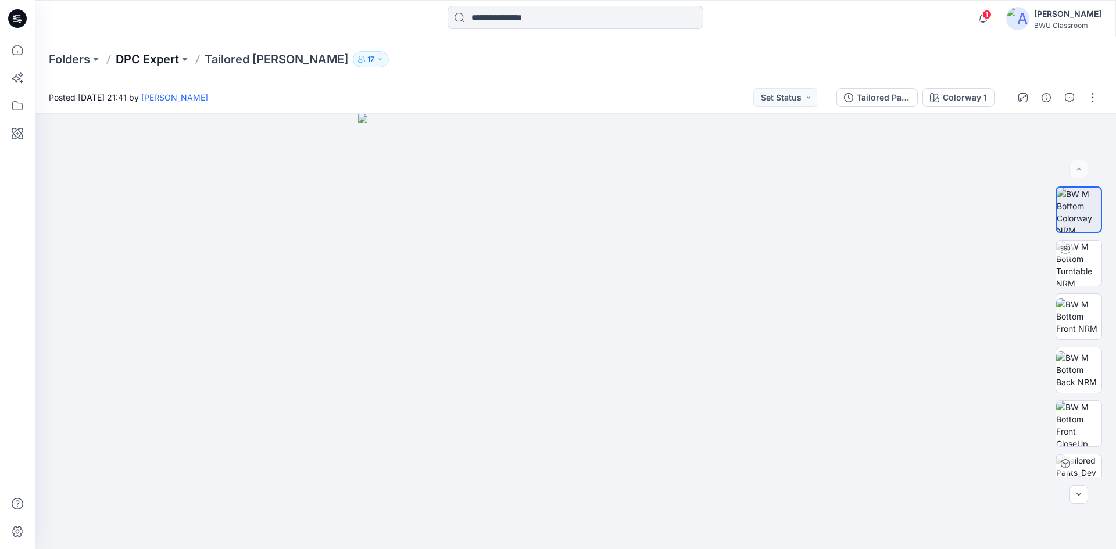
click at [132, 56] on p "DPC Expert" at bounding box center [147, 59] width 63 height 16
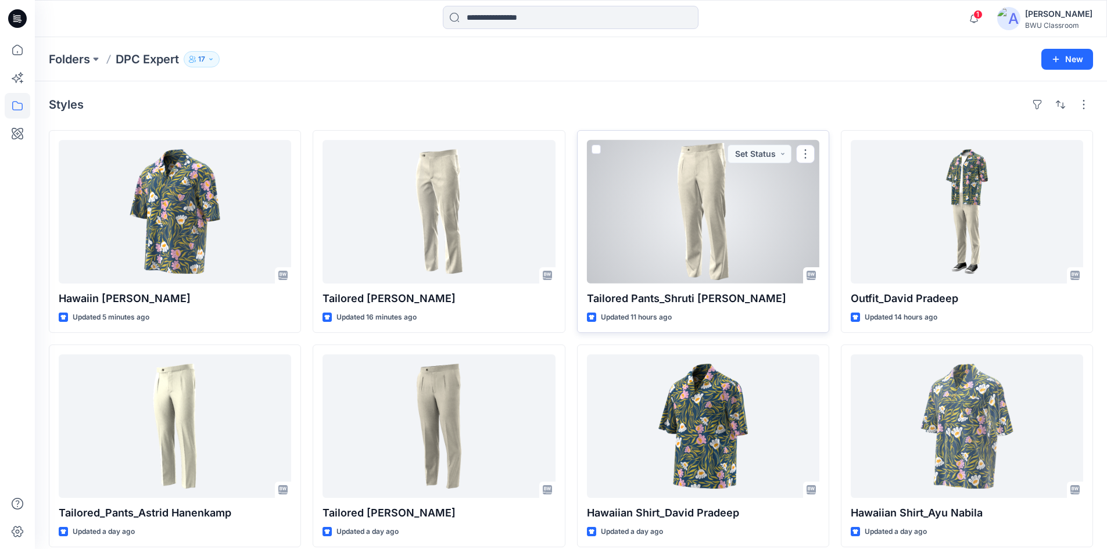
click at [663, 229] on div at bounding box center [703, 212] width 233 height 144
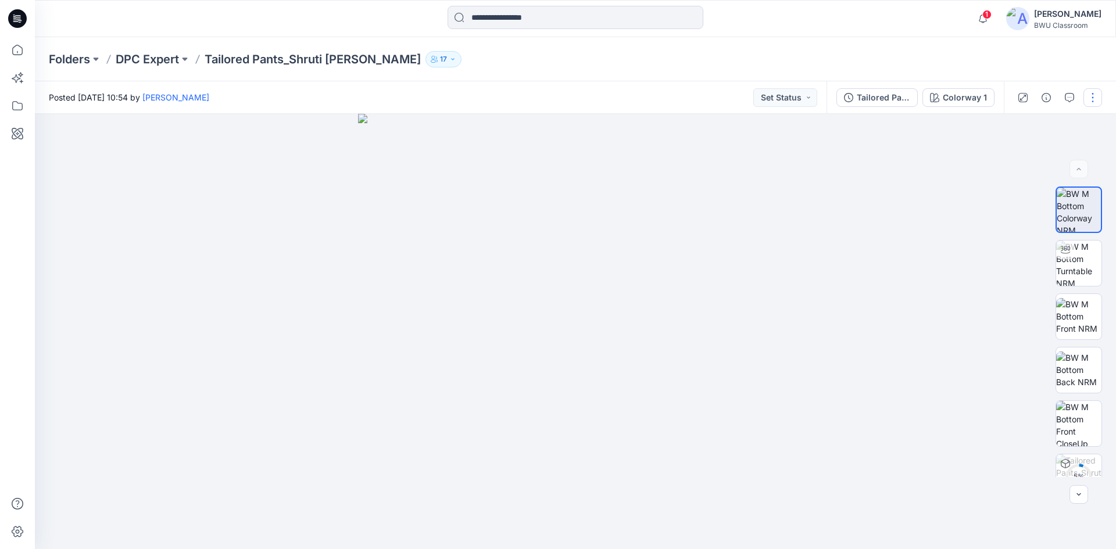
click at [1095, 95] on button "button" at bounding box center [1092, 97] width 19 height 19
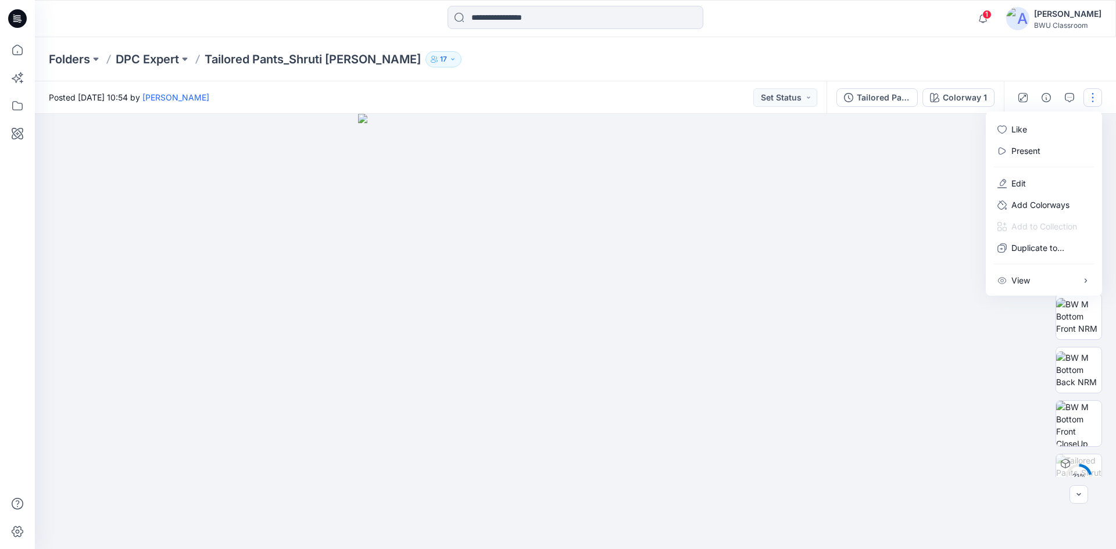
click at [784, 220] on img at bounding box center [575, 331] width 435 height 435
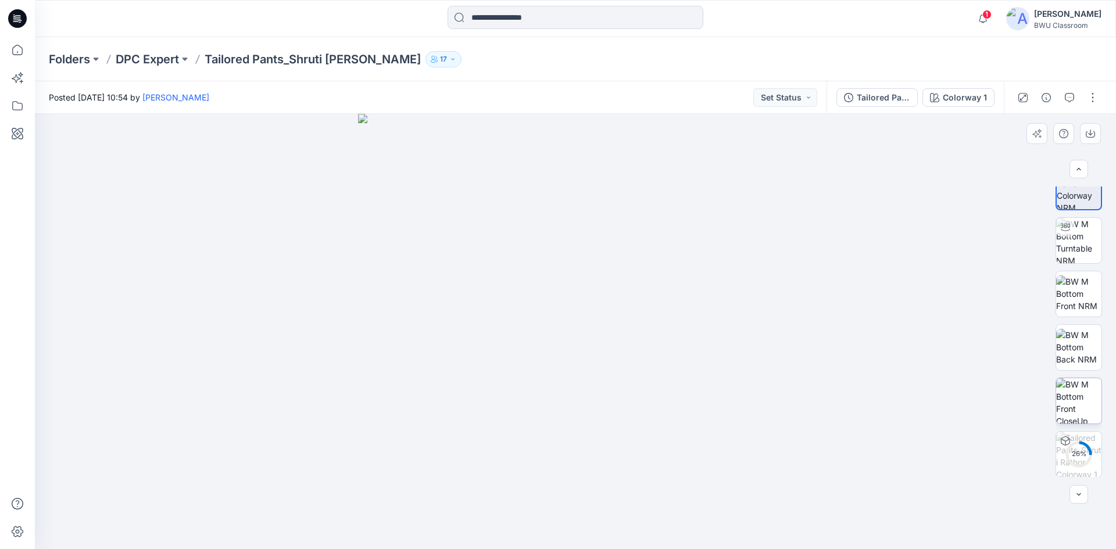
scroll to position [23, 0]
click at [1081, 495] on div at bounding box center [1079, 494] width 19 height 19
click at [879, 97] on div "Tailored Pants_Shruti [PERSON_NAME]" at bounding box center [883, 97] width 53 height 13
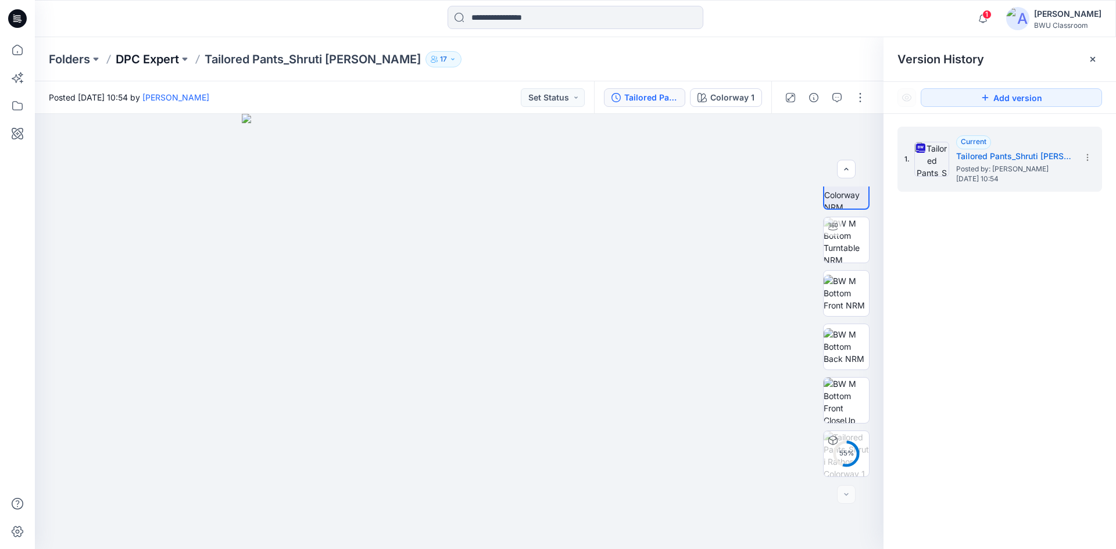
click at [160, 62] on p "DPC Expert" at bounding box center [147, 59] width 63 height 16
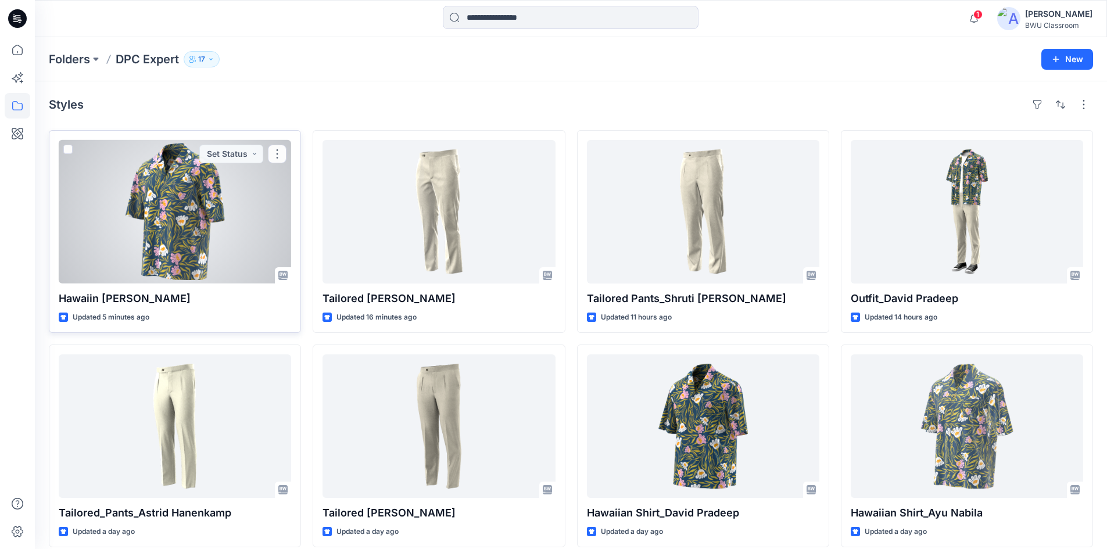
click at [193, 189] on div at bounding box center [175, 212] width 233 height 144
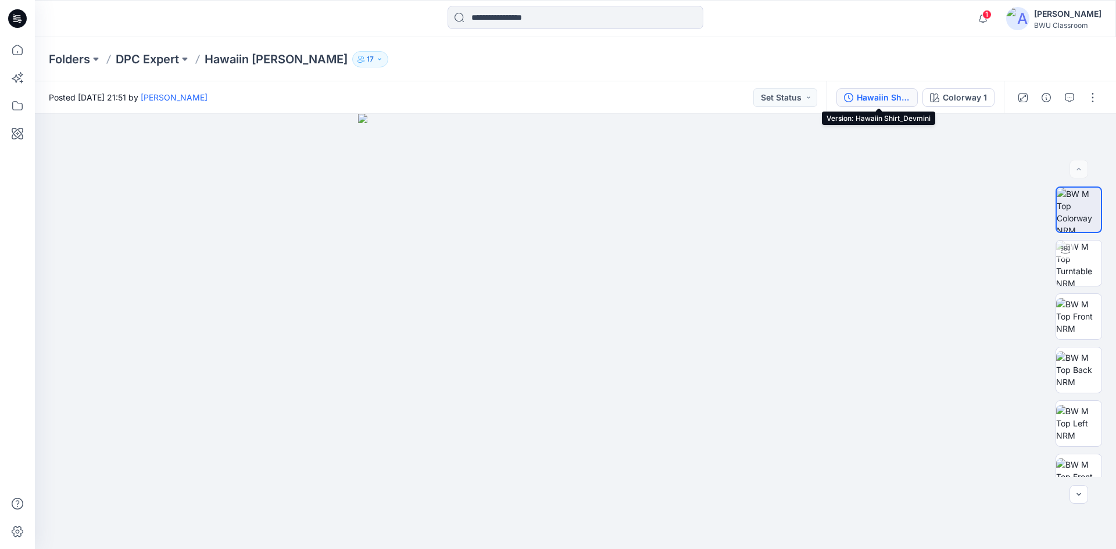
click at [882, 96] on div "Hawaiin Shirt_Devmini" at bounding box center [883, 97] width 53 height 13
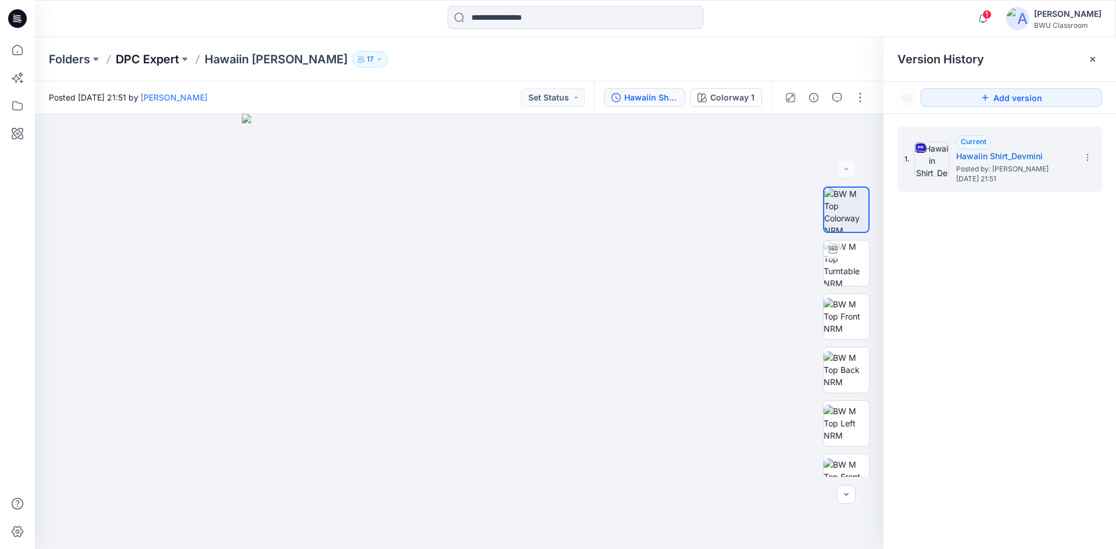
click at [161, 62] on p "DPC Expert" at bounding box center [147, 59] width 63 height 16
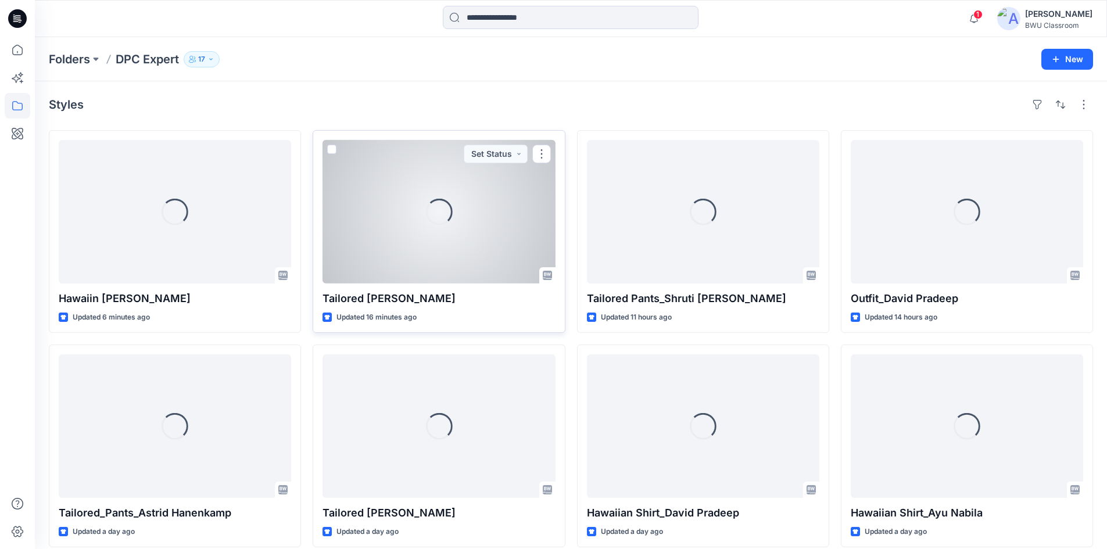
click at [410, 197] on div "Loading..." at bounding box center [439, 212] width 233 height 144
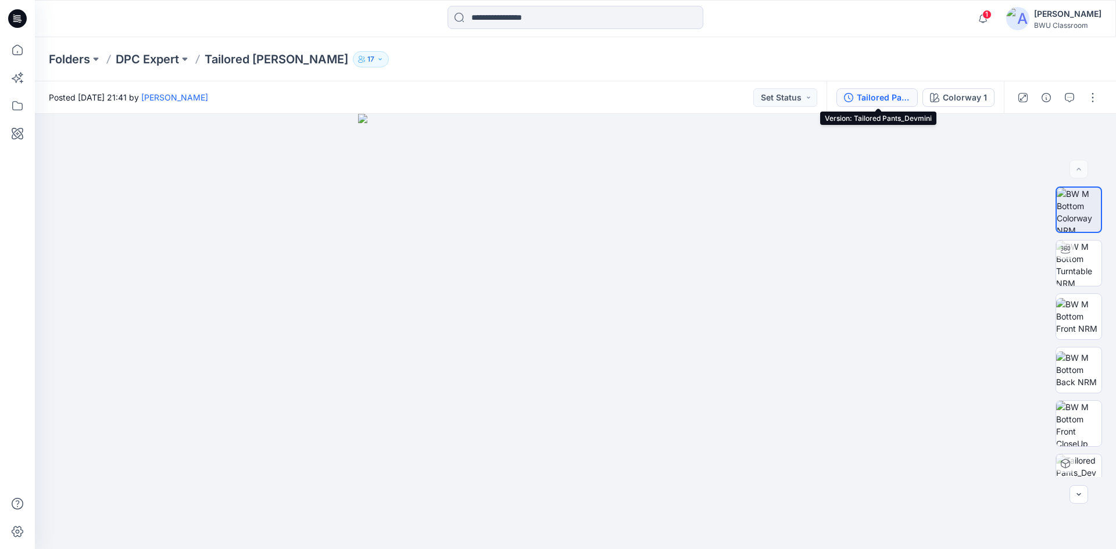
click at [886, 92] on div "Tailored Pants_Devmini" at bounding box center [883, 97] width 53 height 13
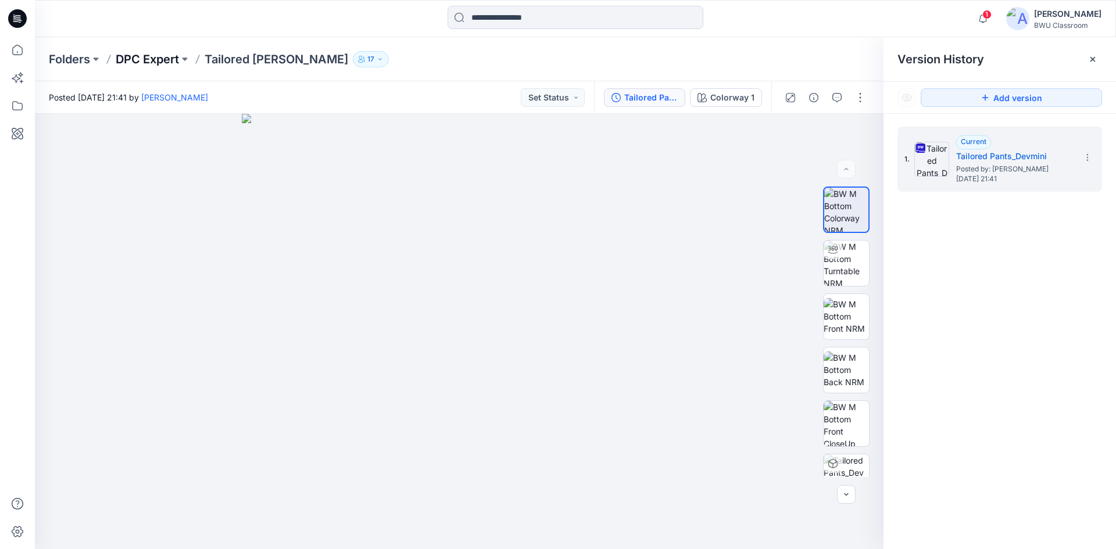
click at [127, 60] on p "DPC Expert" at bounding box center [147, 59] width 63 height 16
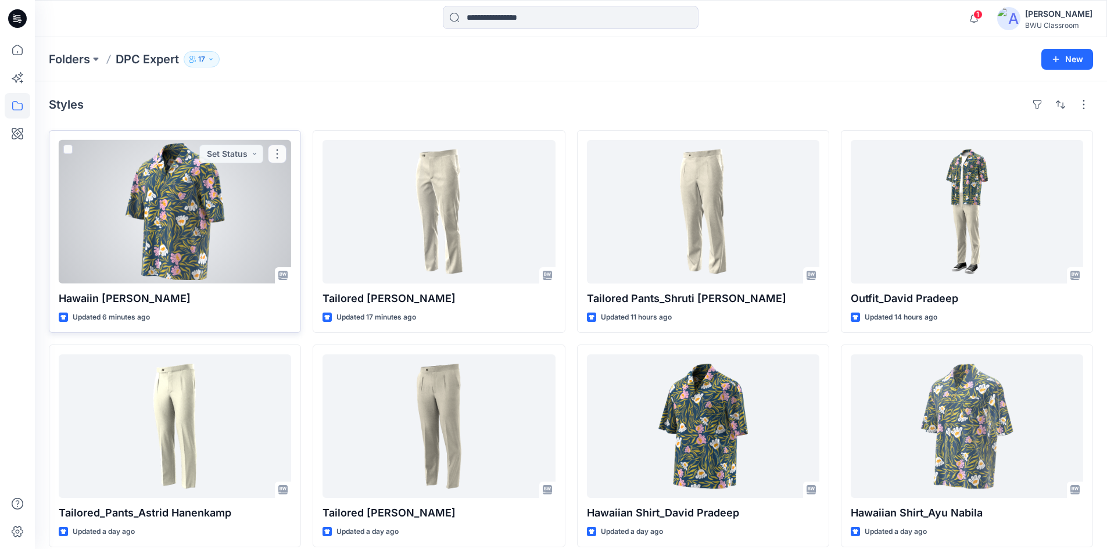
click at [174, 171] on div at bounding box center [175, 212] width 233 height 144
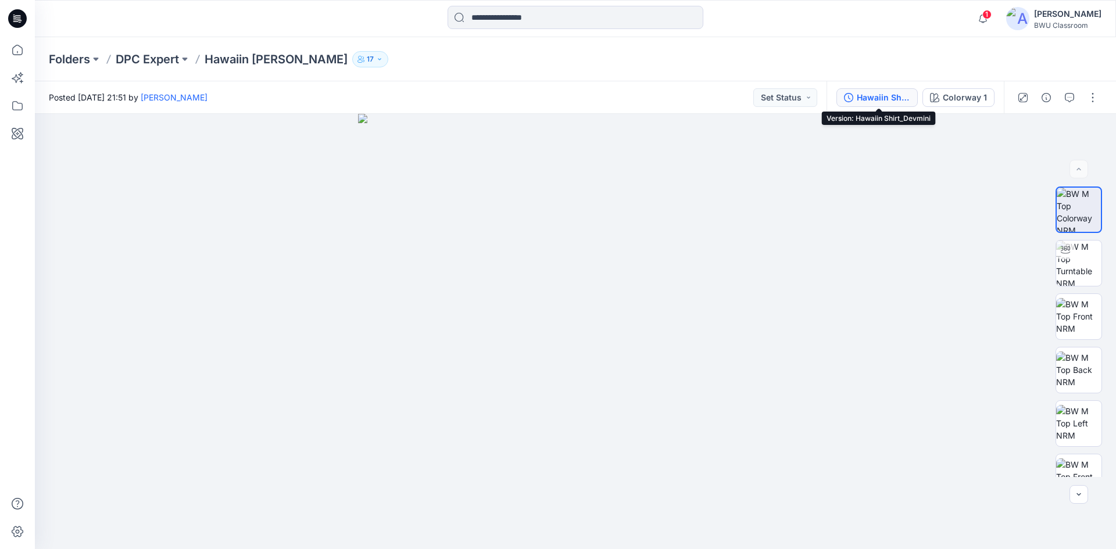
click at [878, 102] on div "Hawaiin Shirt_Devmini" at bounding box center [883, 97] width 53 height 13
